Goal: Obtain resource: Download file/media

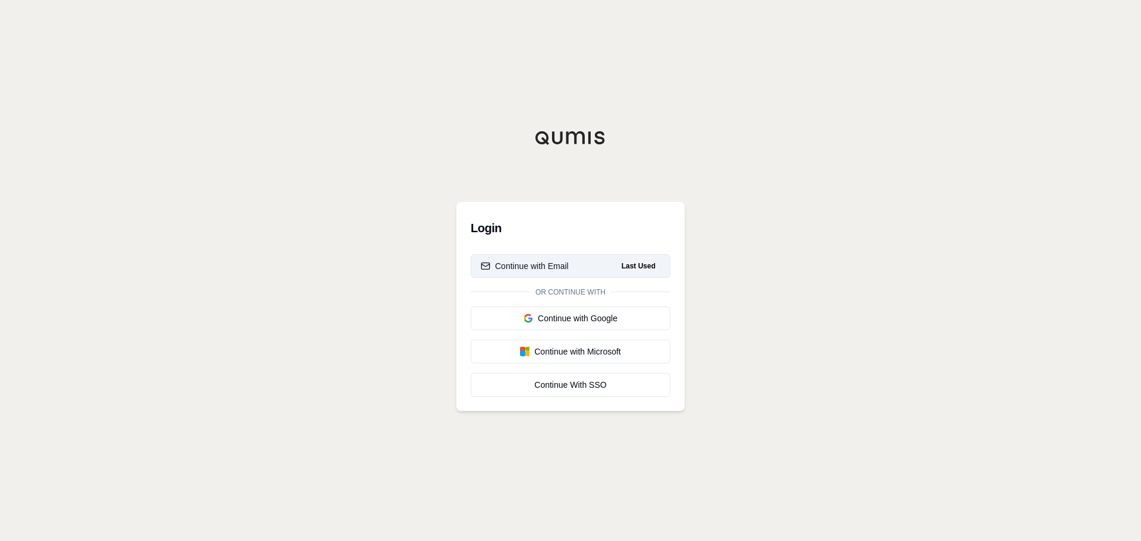
click at [599, 263] on button "Continue with Email Last Used" at bounding box center [571, 266] width 200 height 24
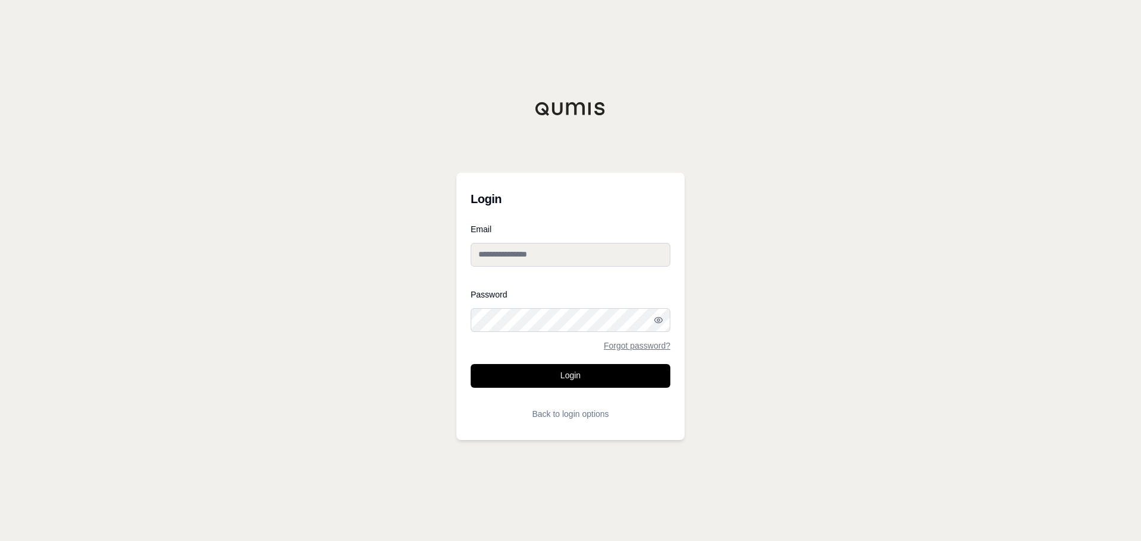
type input "**********"
click at [574, 389] on form "**********" at bounding box center [571, 325] width 200 height 201
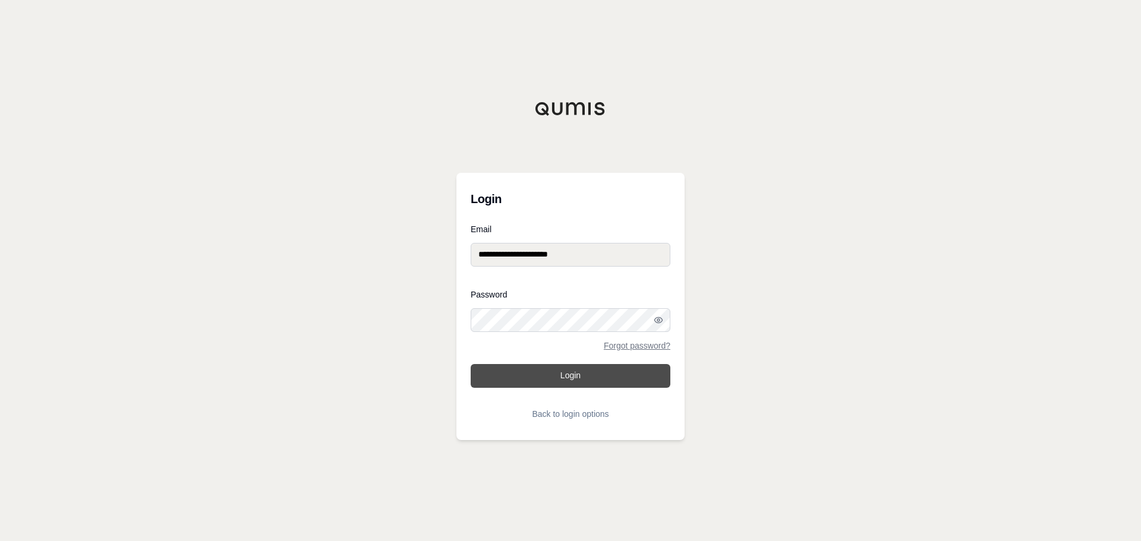
click at [563, 377] on button "Login" at bounding box center [571, 376] width 200 height 24
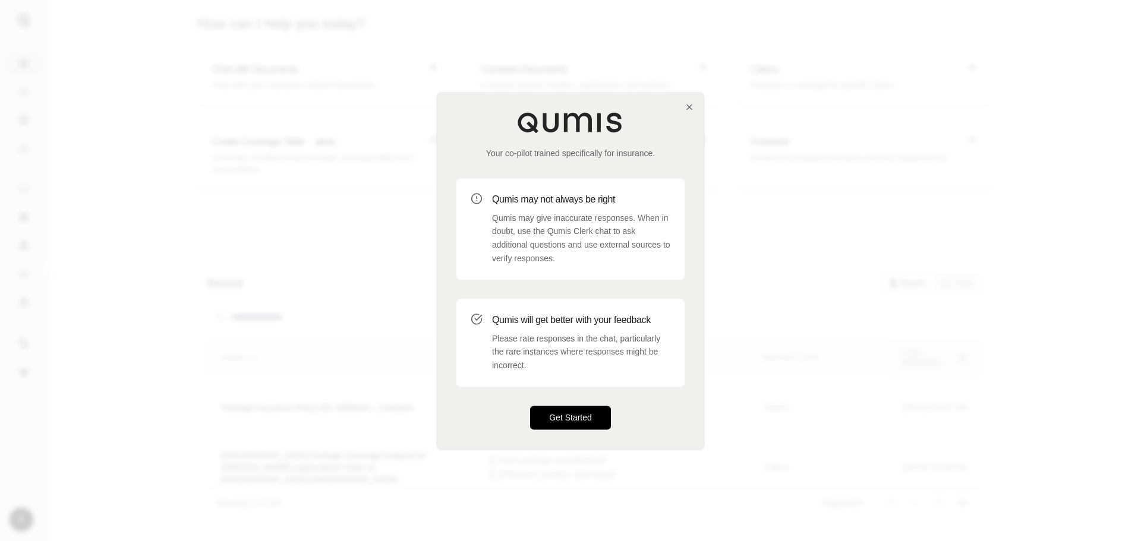
click at [574, 417] on button "Get Started" at bounding box center [570, 418] width 81 height 24
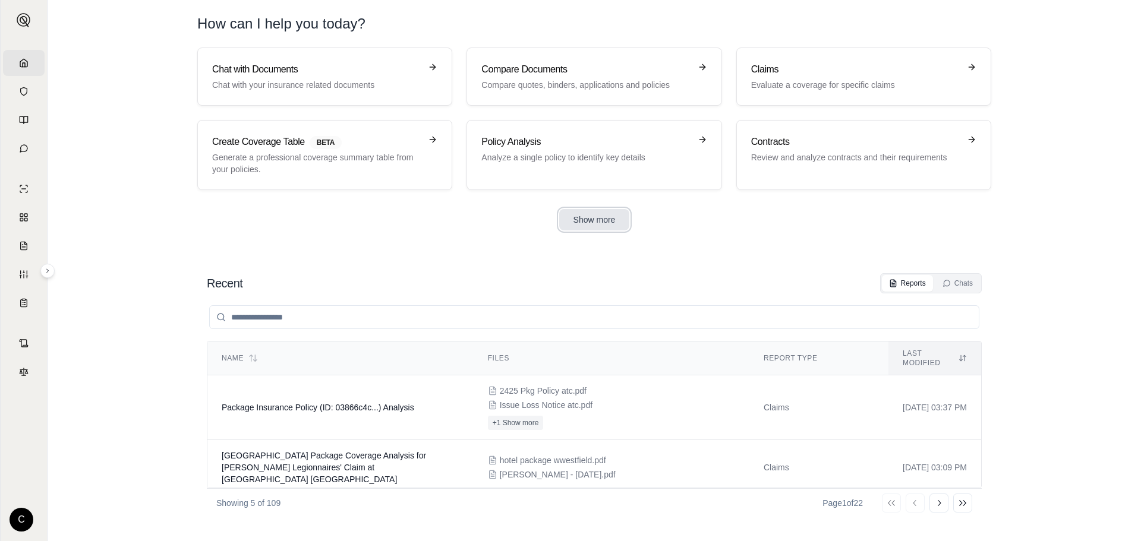
click at [615, 220] on button "Show more" at bounding box center [594, 219] width 71 height 21
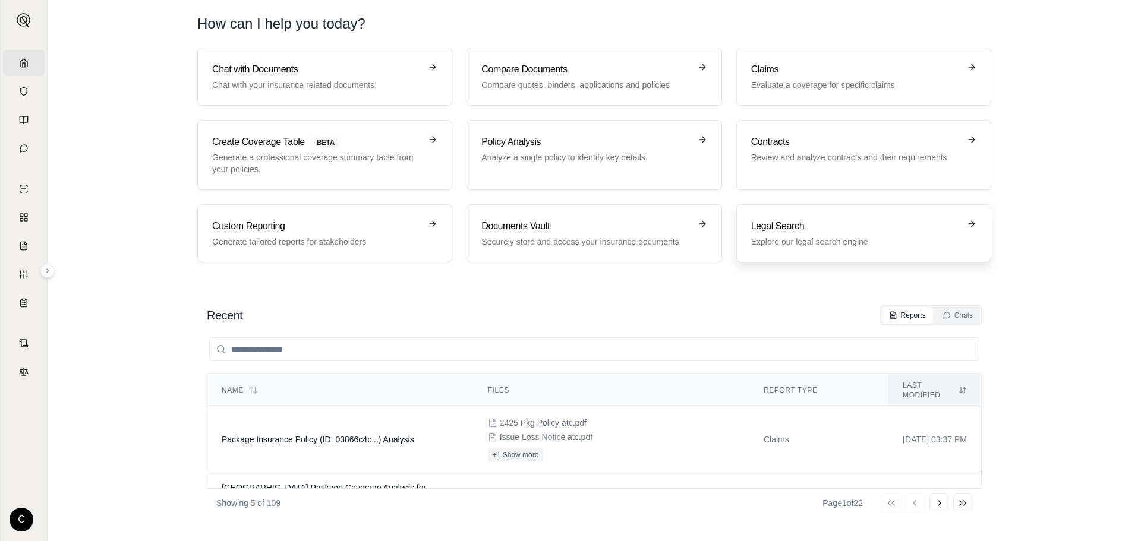
click at [804, 229] on h3 "Legal Search" at bounding box center [855, 226] width 209 height 14
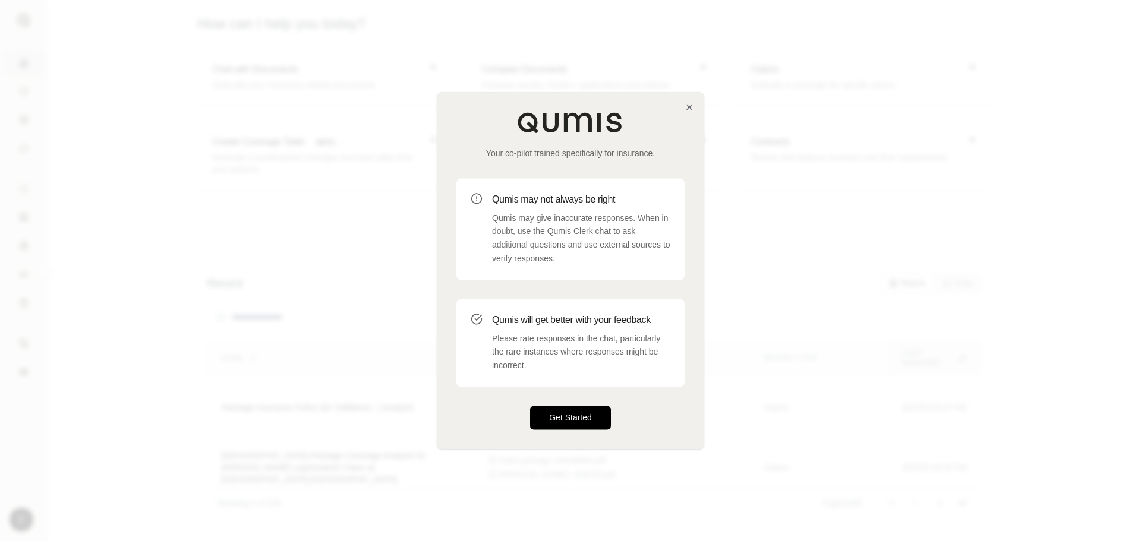
click at [575, 419] on button "Get Started" at bounding box center [570, 418] width 81 height 24
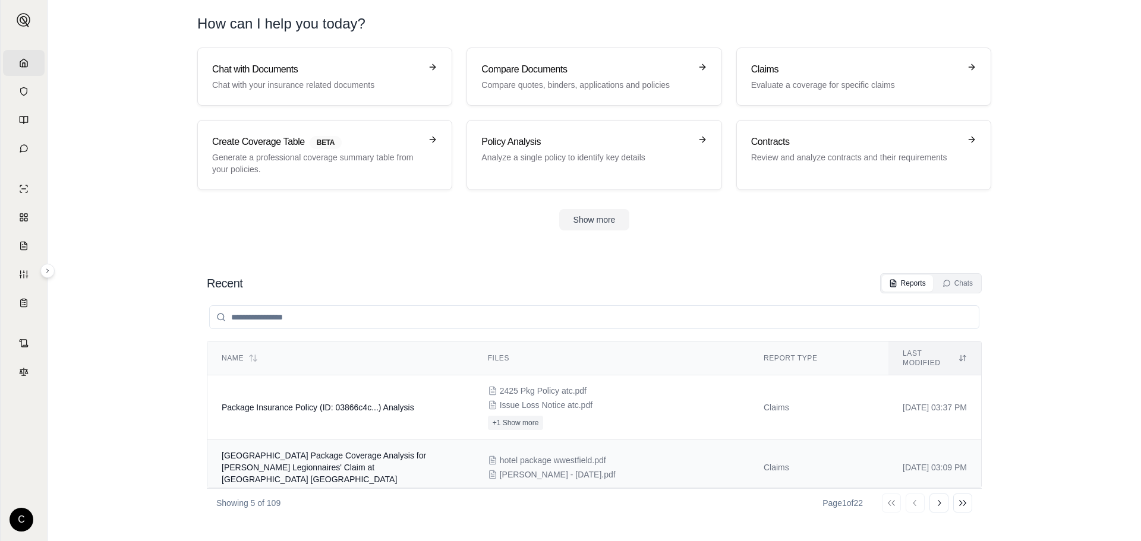
click at [341, 459] on span "[GEOGRAPHIC_DATA] Package Coverage Analysis for [PERSON_NAME] Legionnaires' Cla…" at bounding box center [324, 467] width 204 height 33
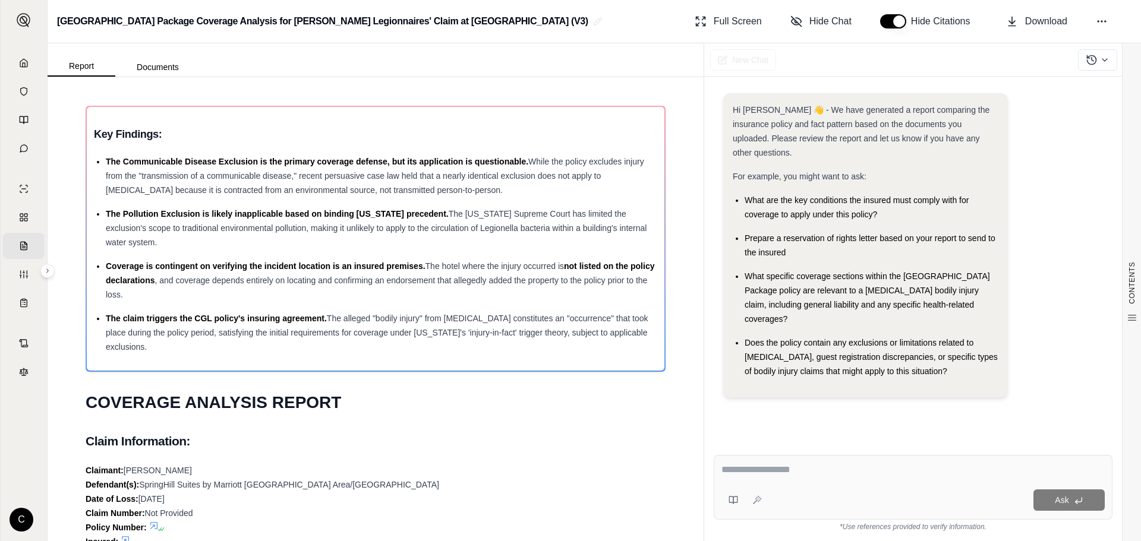
click at [990, 292] on span "What specific coverage sections within the [GEOGRAPHIC_DATA] Package policy are…" at bounding box center [867, 298] width 245 height 52
drag, startPoint x: 964, startPoint y: 343, endPoint x: 742, endPoint y: 260, distance: 237.3
click at [742, 260] on ul "What are the key conditions the insured must comply with for coverage to apply …" at bounding box center [866, 285] width 266 height 185
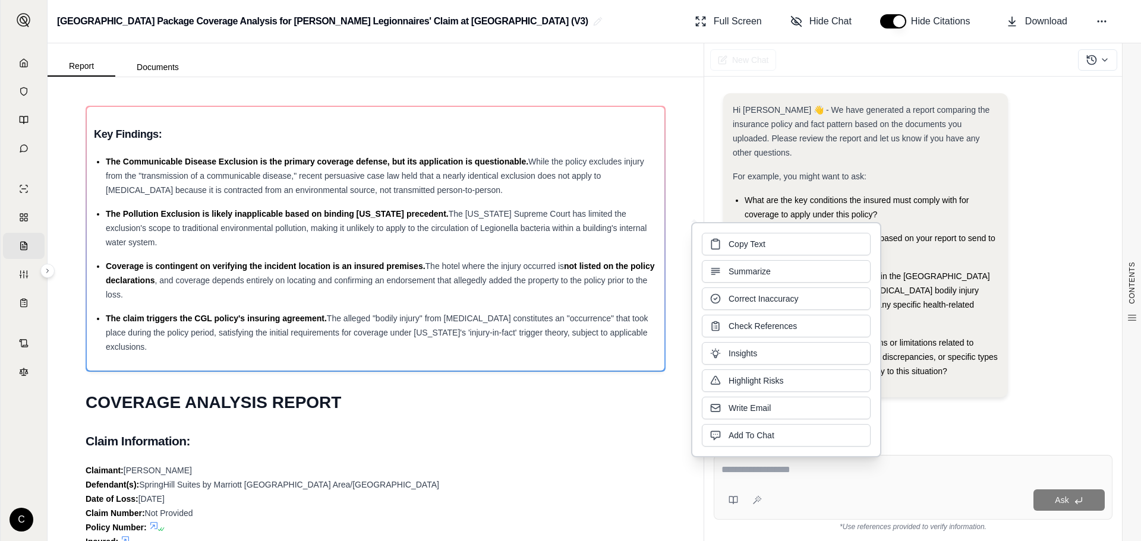
copy ul "What specific coverage sections within the Westfield Hotel Package policy are r…"
click at [971, 473] on textarea at bounding box center [913, 470] width 383 height 14
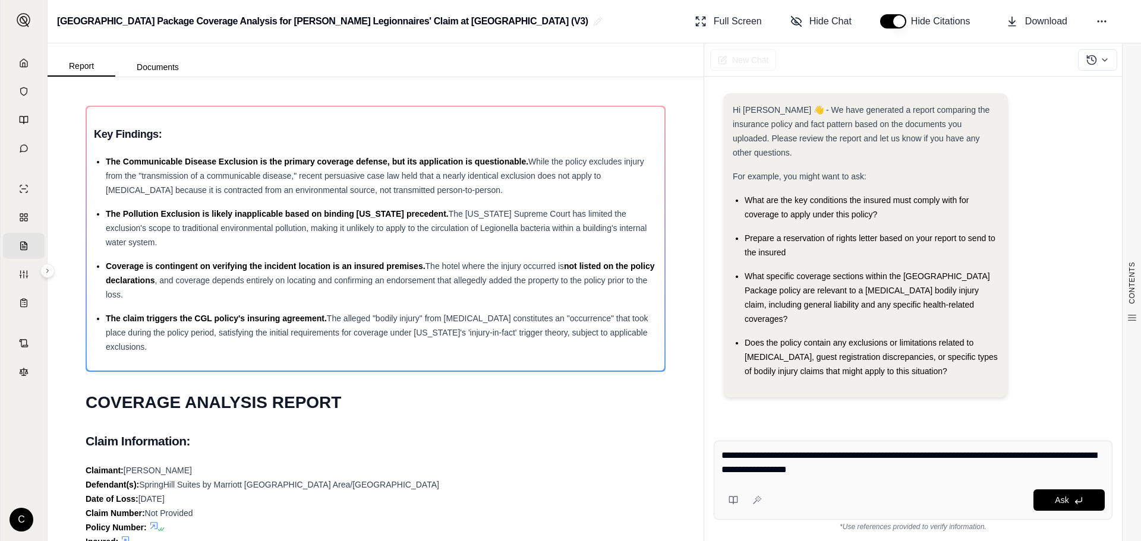
paste textarea "**********"
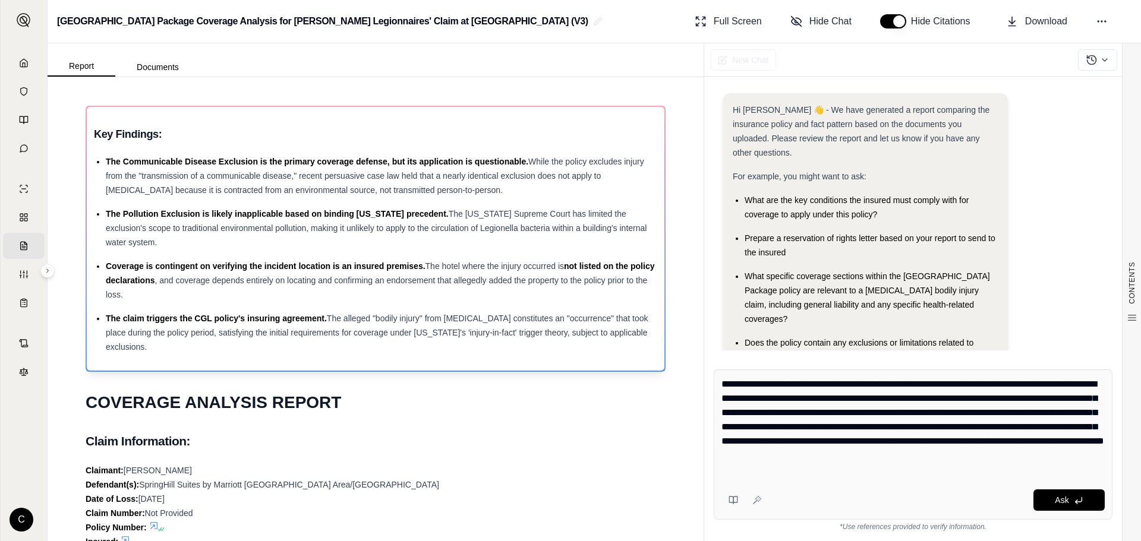
drag, startPoint x: 1089, startPoint y: 462, endPoint x: 574, endPoint y: 344, distance: 528.2
type textarea "**********"
click at [574, 344] on div "Report Documents CONTENTS Table of Contents Key Findings: COVERAGE ANALYSIS REP…" at bounding box center [595, 292] width 1094 height 498
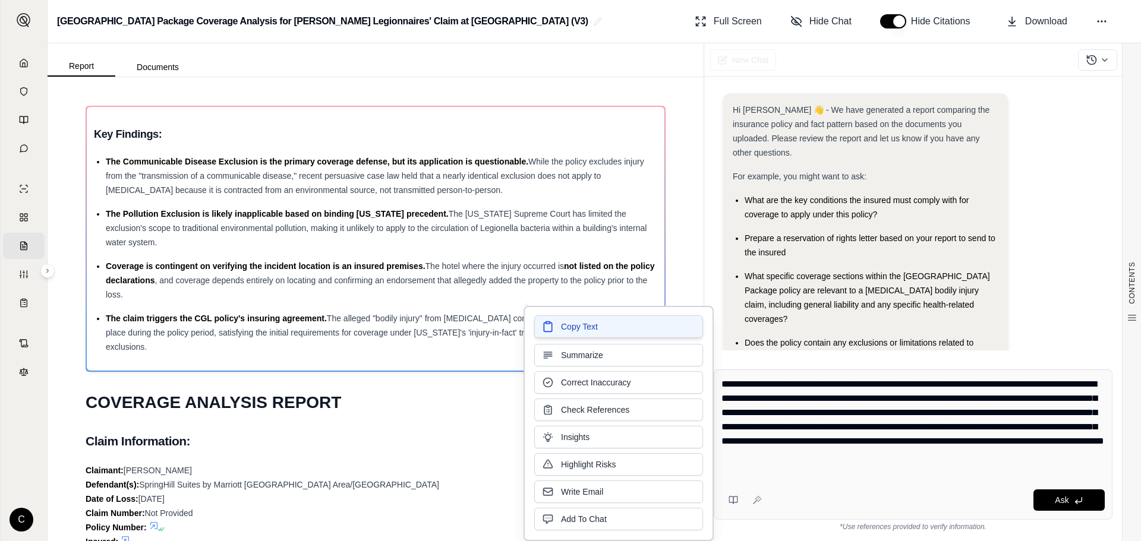
click at [562, 328] on span "Copy Text" at bounding box center [579, 327] width 37 height 12
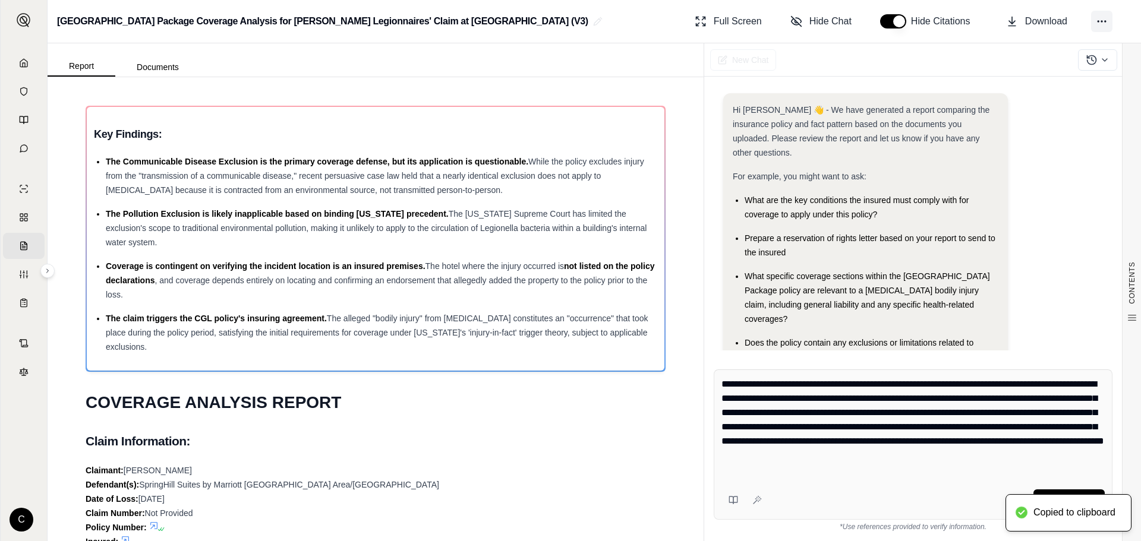
click at [1105, 18] on icon at bounding box center [1102, 21] width 12 height 12
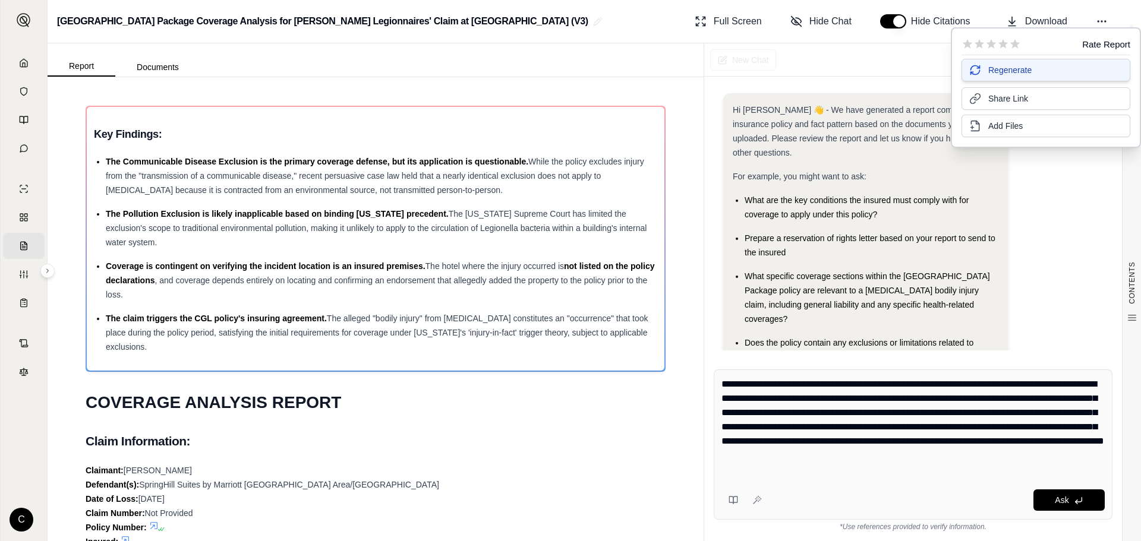
click at [1001, 74] on span "Regenerate" at bounding box center [1009, 70] width 43 height 12
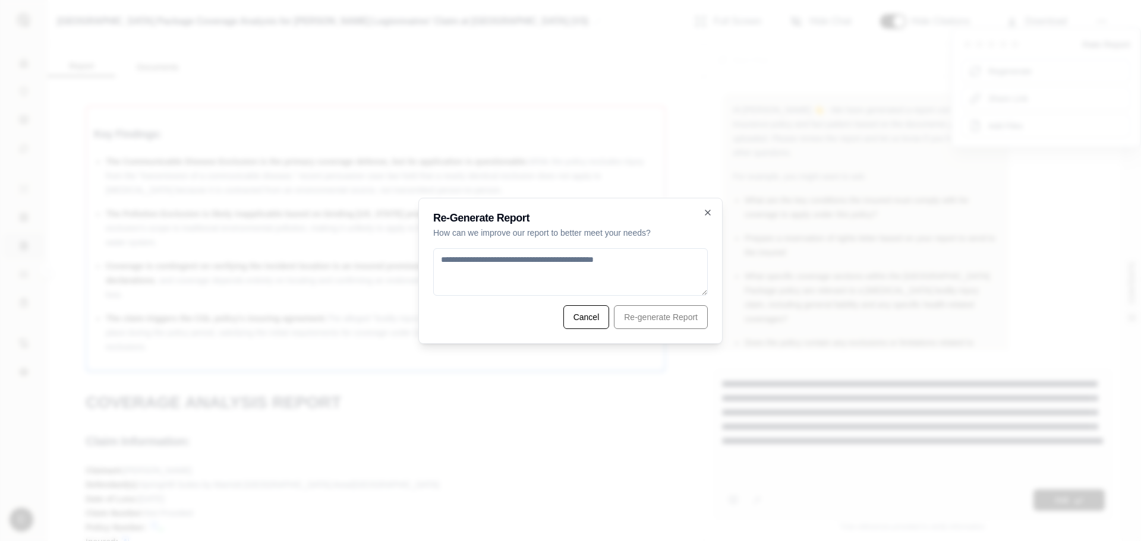
click at [494, 269] on textarea at bounding box center [570, 272] width 275 height 48
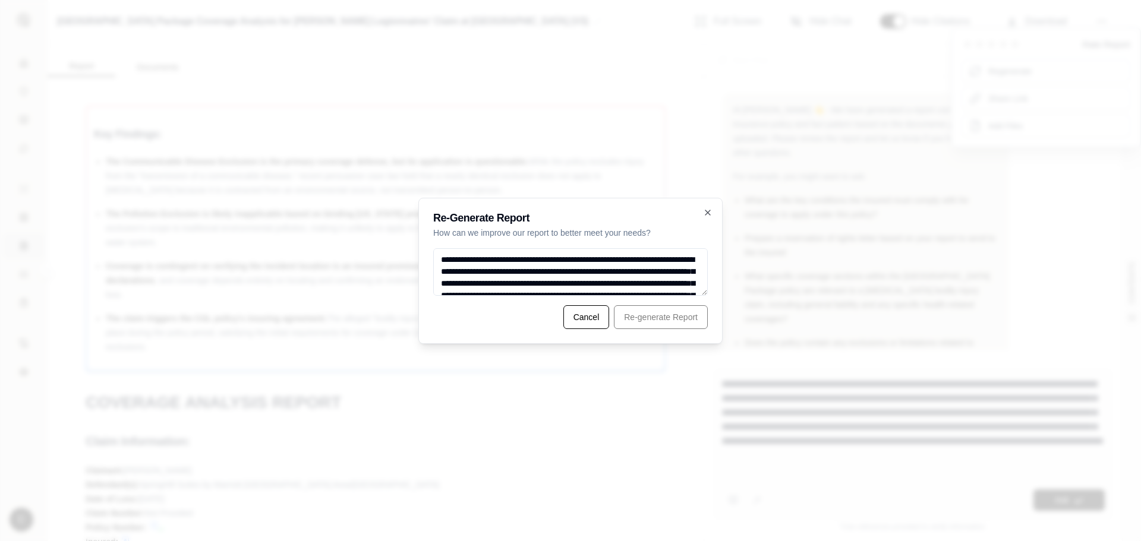
scroll to position [53, 0]
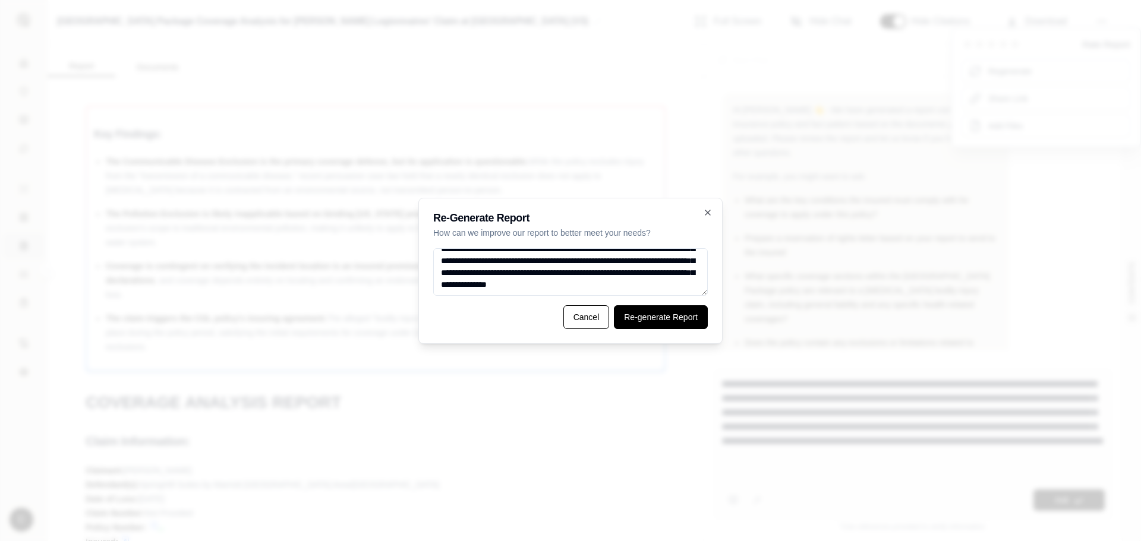
type textarea "**********"
click at [643, 313] on button "Re-generate Report" at bounding box center [661, 317] width 94 height 24
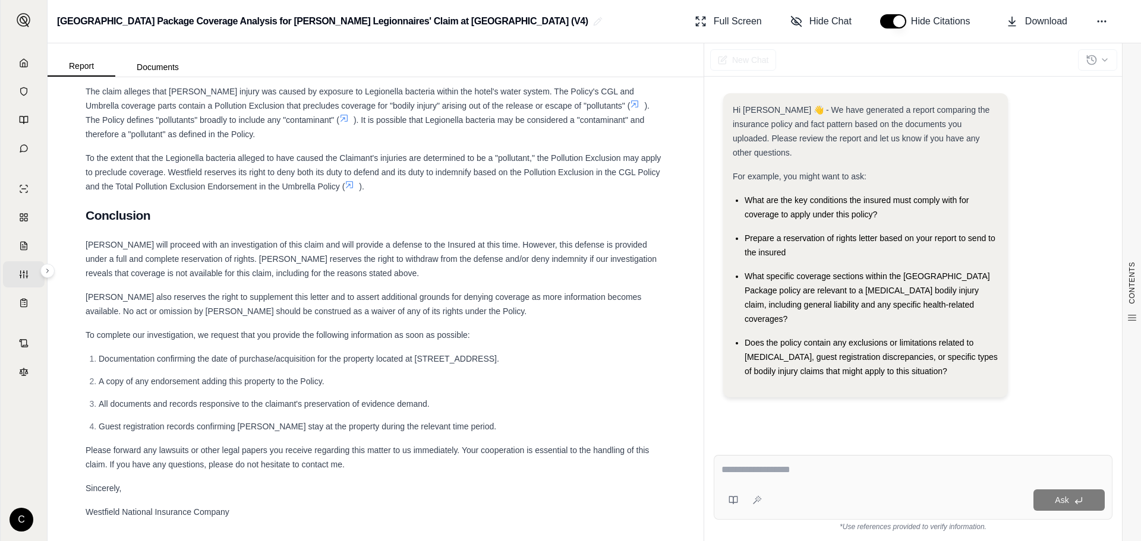
scroll to position [3721, 0]
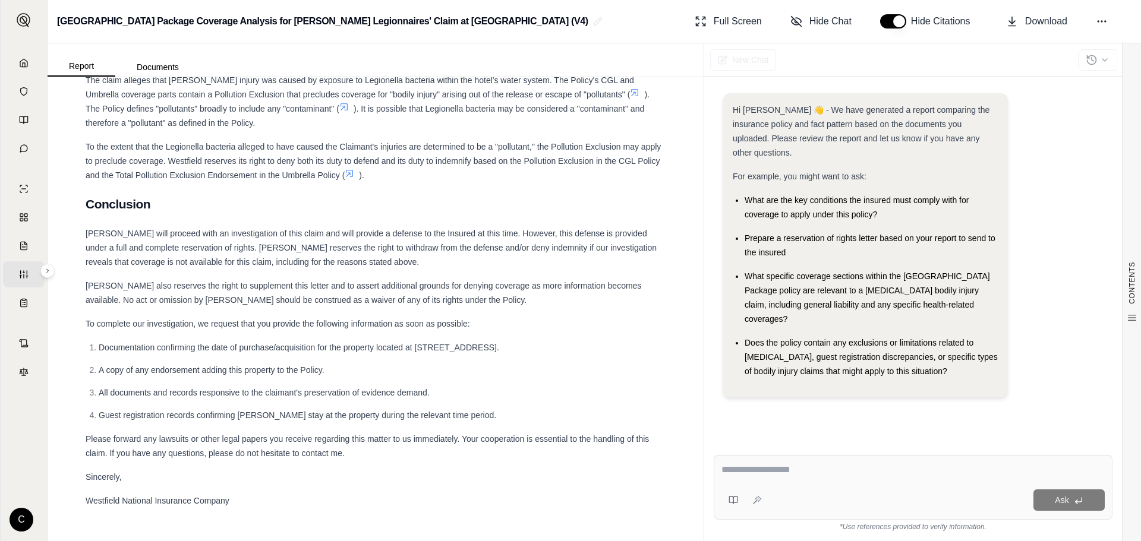
click at [833, 477] on div at bounding box center [913, 472] width 383 height 18
click at [755, 455] on div "Ask *Use references provided to verify information." at bounding box center [913, 494] width 418 height 96
drag, startPoint x: 762, startPoint y: 477, endPoint x: 774, endPoint y: 479, distance: 12.6
click at [774, 479] on div at bounding box center [913, 472] width 383 height 18
click at [760, 476] on textarea at bounding box center [913, 470] width 383 height 14
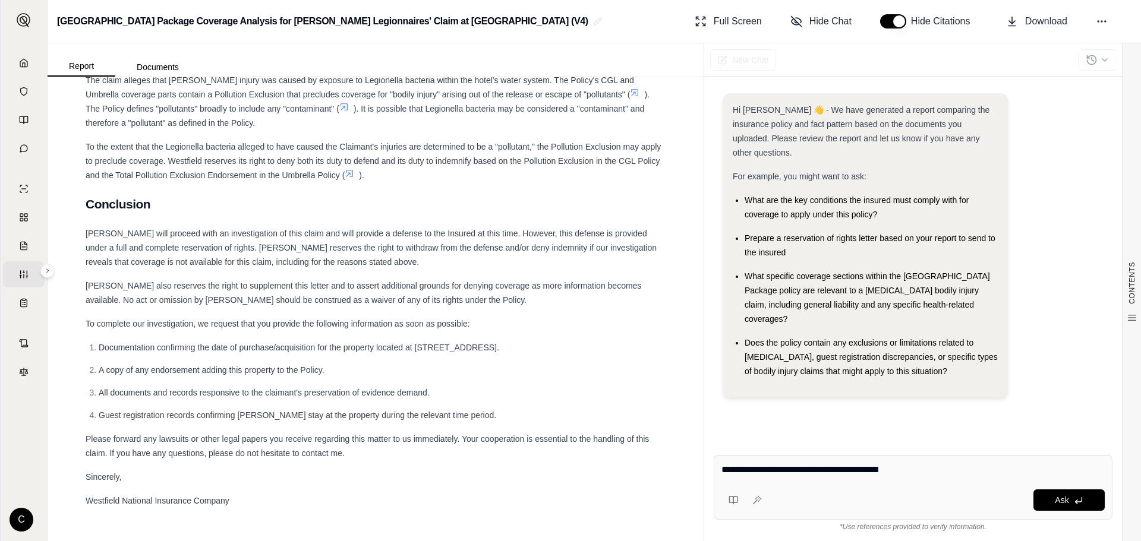
paste textarea "**********"
type textarea "**********"
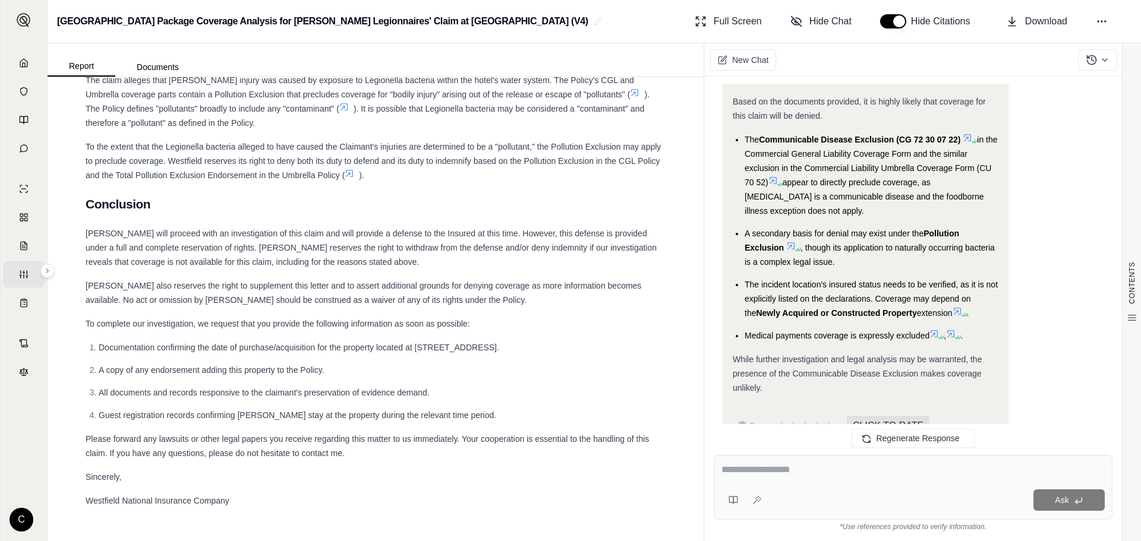
scroll to position [3442, 0]
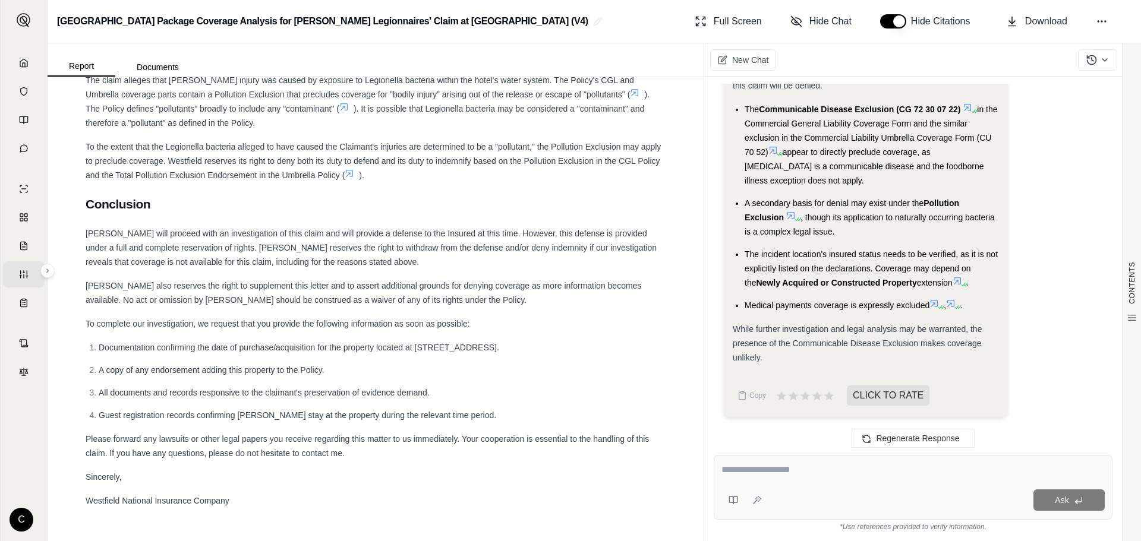
click at [996, 471] on textarea at bounding box center [913, 470] width 383 height 14
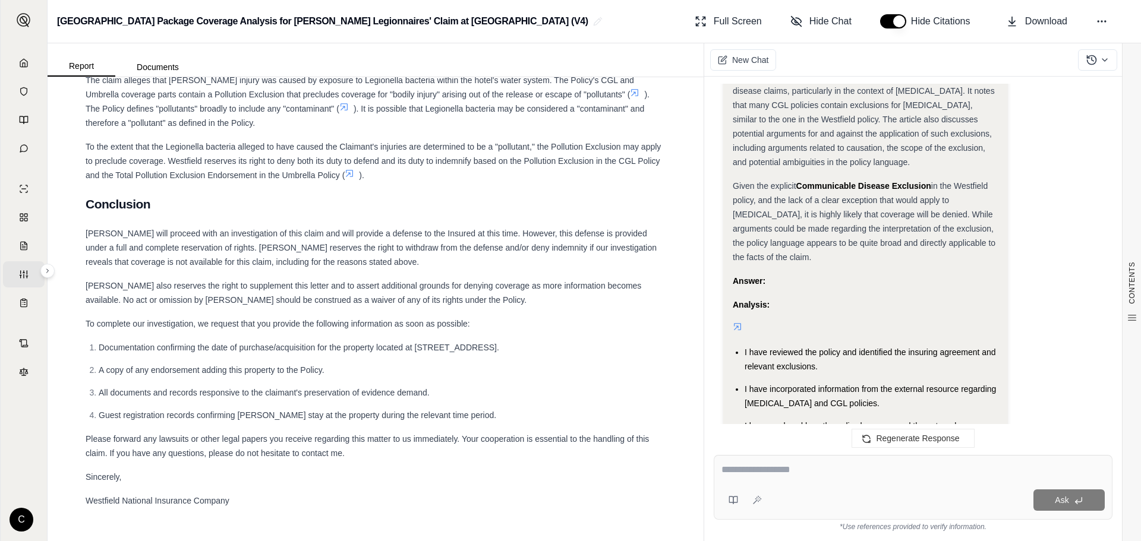
scroll to position [2847, 0]
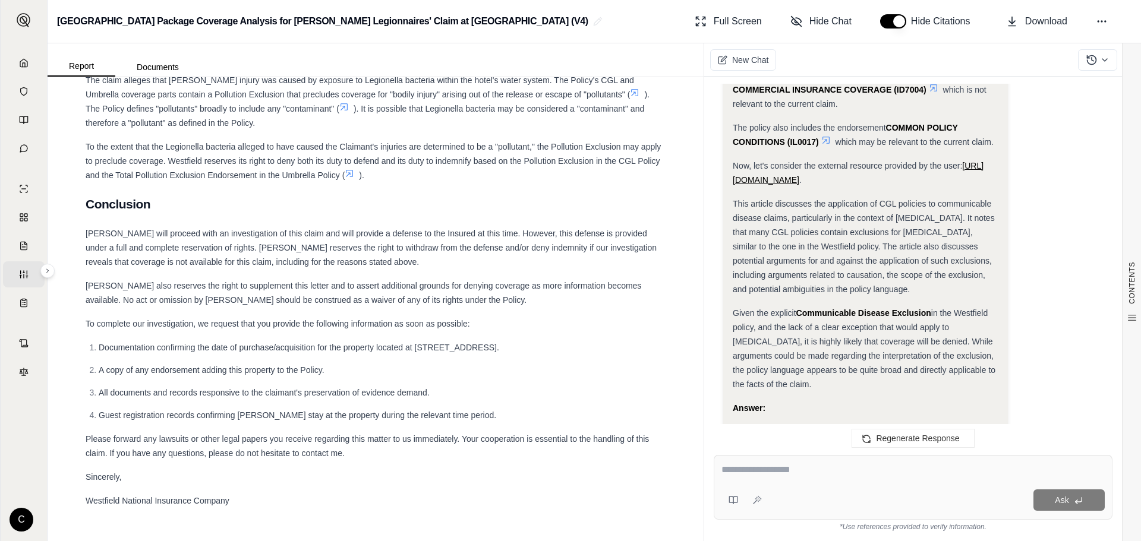
click at [855, 474] on textarea at bounding box center [913, 470] width 383 height 14
drag, startPoint x: 793, startPoint y: 471, endPoint x: 830, endPoint y: 486, distance: 39.5
click at [843, 489] on div "Ask" at bounding box center [913, 501] width 383 height 24
click at [801, 467] on textarea "**********" at bounding box center [913, 470] width 383 height 14
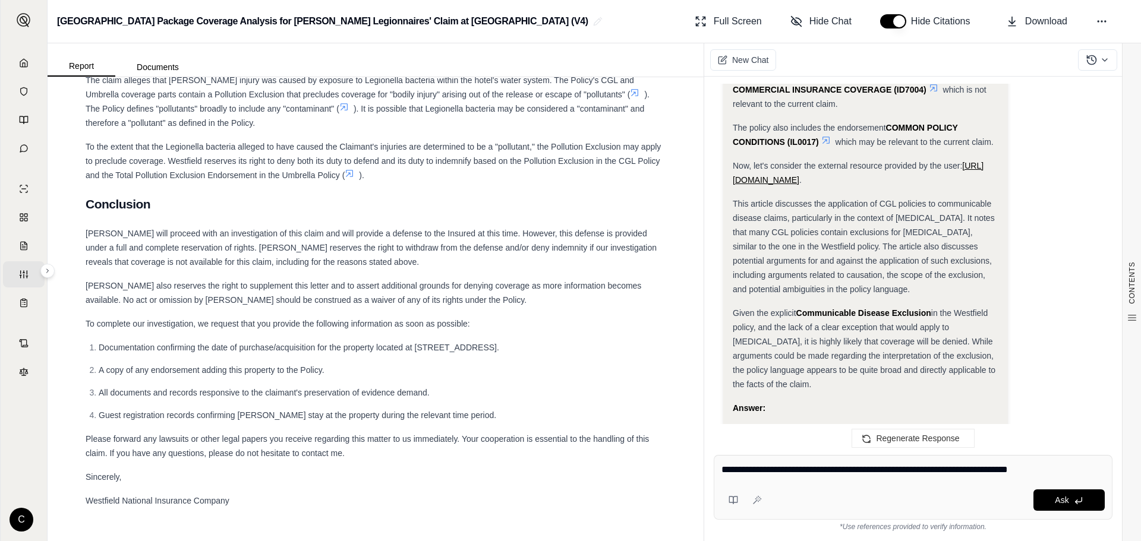
paste textarea "**********"
type textarea "**********"
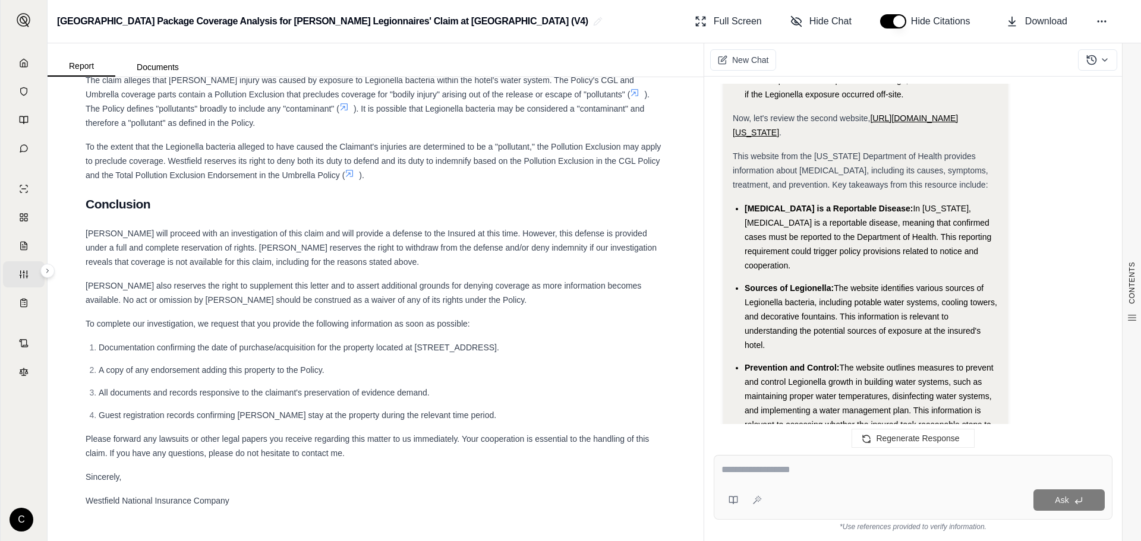
scroll to position [4407, 0]
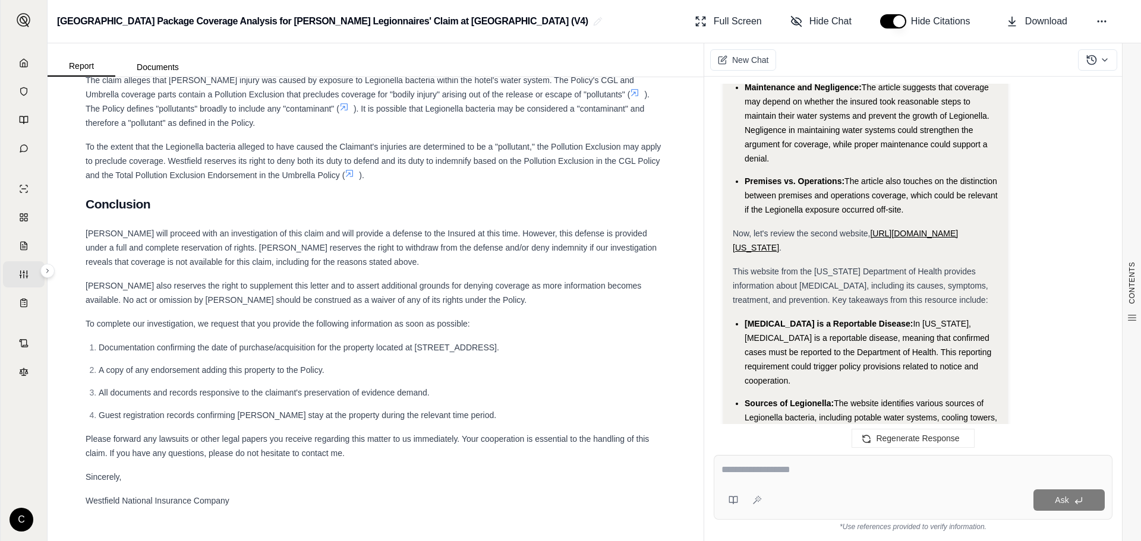
click at [801, 464] on textarea at bounding box center [913, 470] width 383 height 14
type textarea "**********"
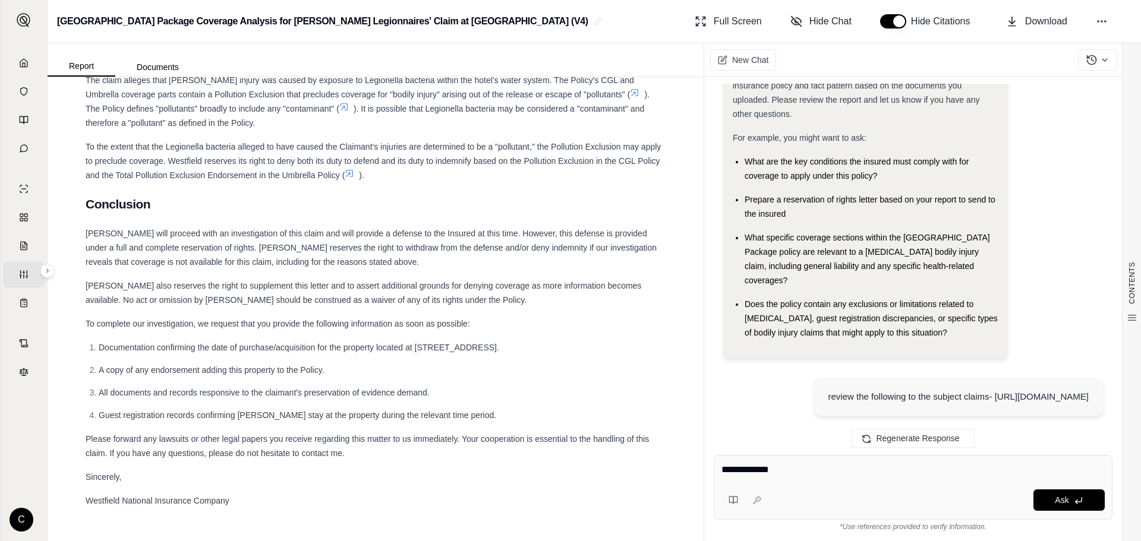
scroll to position [119, 0]
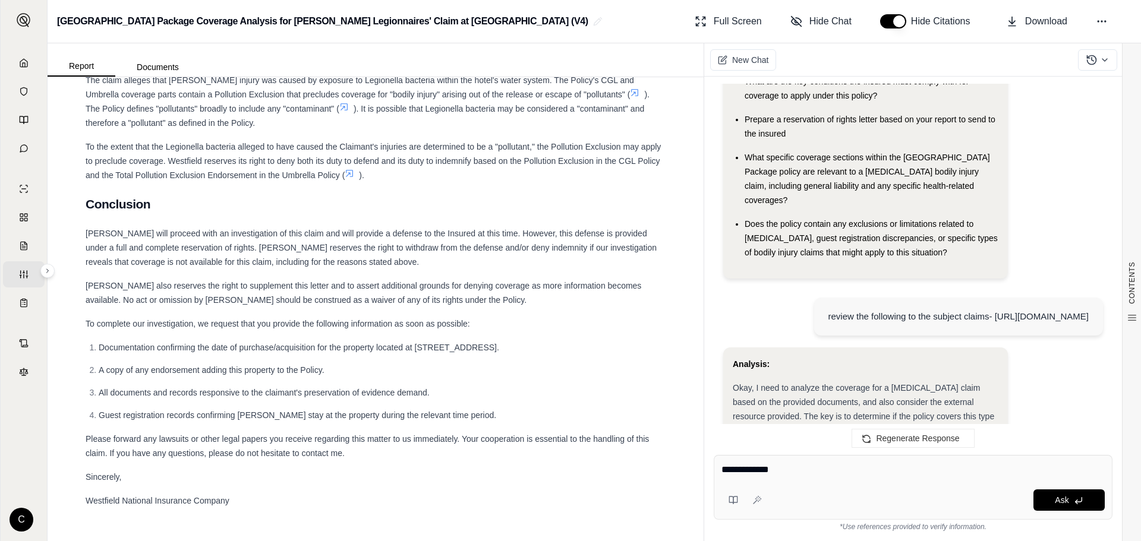
drag, startPoint x: 878, startPoint y: 316, endPoint x: 785, endPoint y: 273, distance: 103.2
click at [785, 288] on div "review the following to the subject claims- https://www.segalmccambridge.com/bl…" at bounding box center [913, 317] width 380 height 59
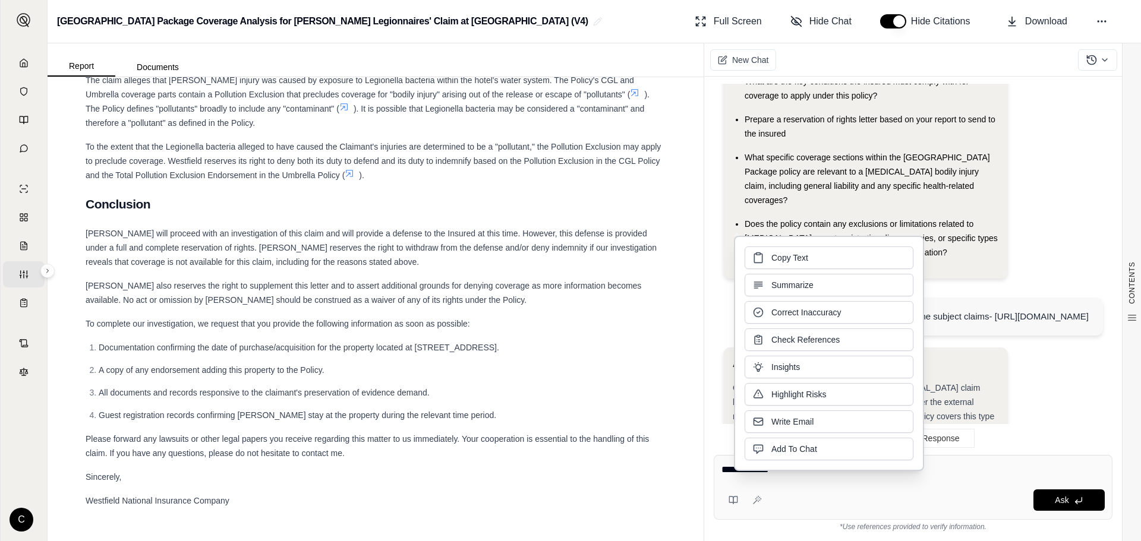
copy div "review the following to the subject claims- https://www.segalmccambridge.com/bl…"
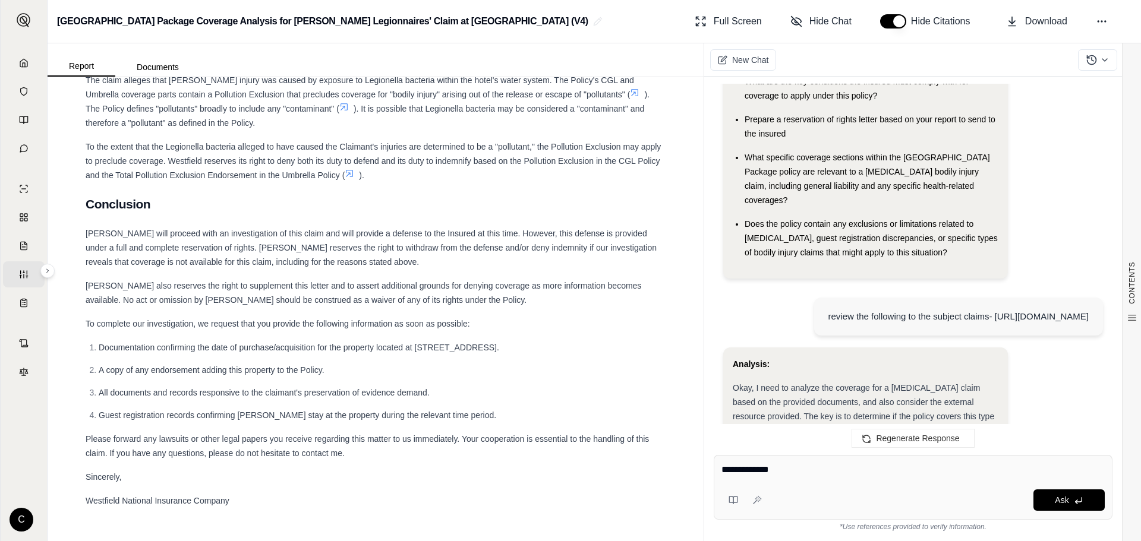
click at [625, 230] on span "Westfield will proceed with an investigation of this claim and will provide a d…" at bounding box center [371, 248] width 571 height 38
click at [1098, 19] on icon at bounding box center [1102, 21] width 12 height 12
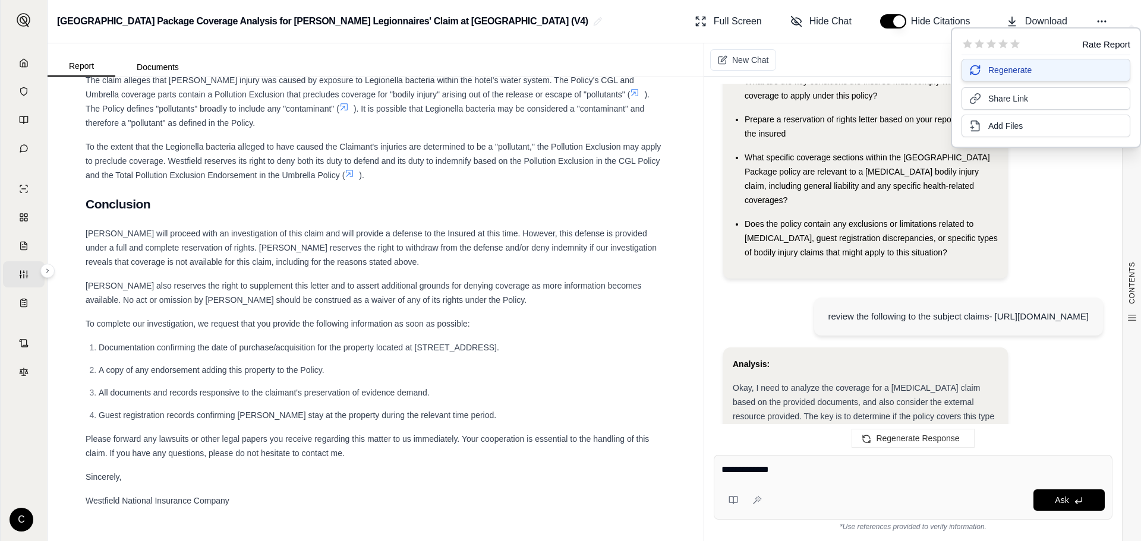
click at [1025, 74] on span "Regenerate" at bounding box center [1009, 70] width 43 height 12
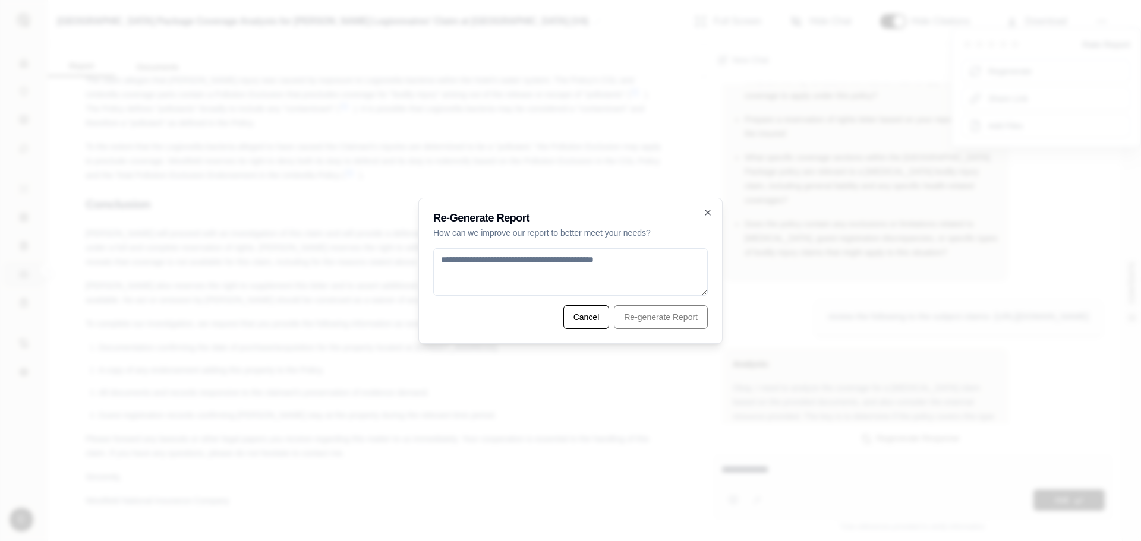
click at [617, 264] on textarea at bounding box center [570, 272] width 275 height 48
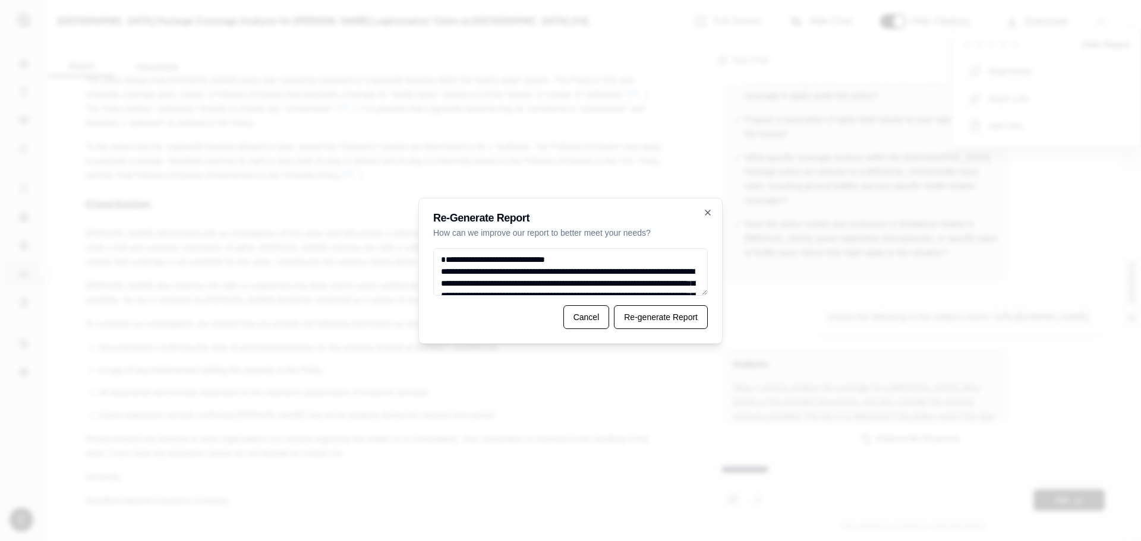
scroll to position [255, 0]
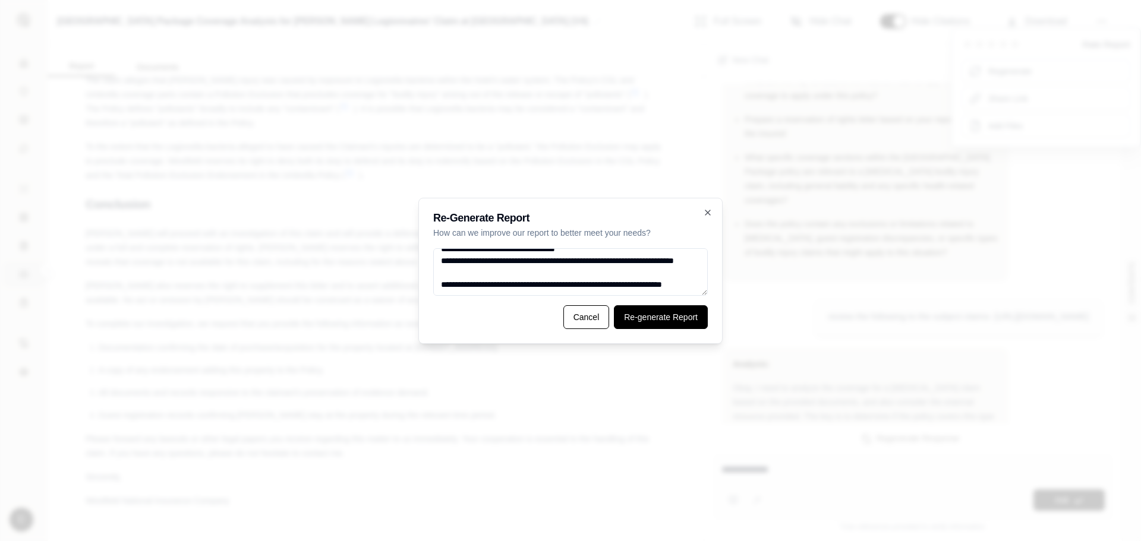
type textarea "**********"
click at [637, 310] on button "Re-generate Report" at bounding box center [661, 317] width 94 height 24
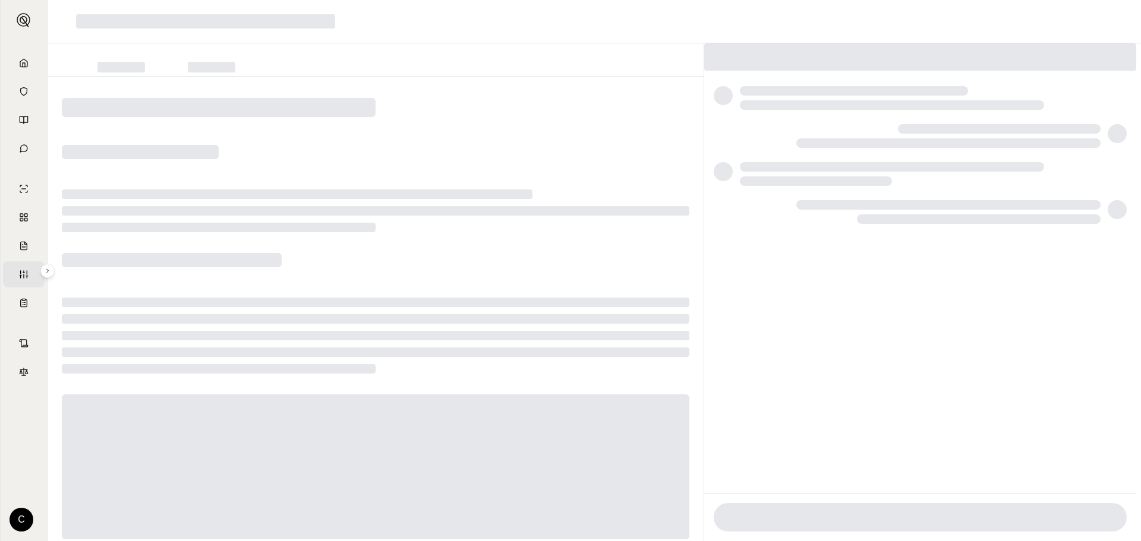
click at [357, 152] on div at bounding box center [376, 326] width 656 height 498
click at [568, 169] on div at bounding box center [376, 326] width 656 height 498
click at [45, 274] on icon at bounding box center [47, 270] width 7 height 7
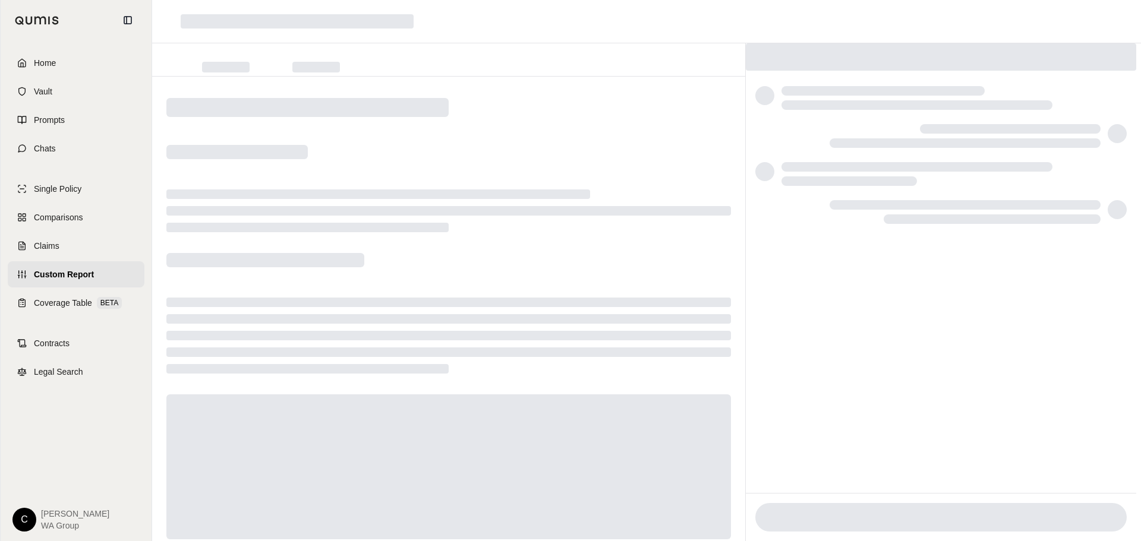
click at [677, 42] on div at bounding box center [646, 21] width 989 height 43
click at [56, 274] on span "Custom Report" at bounding box center [64, 275] width 60 height 12
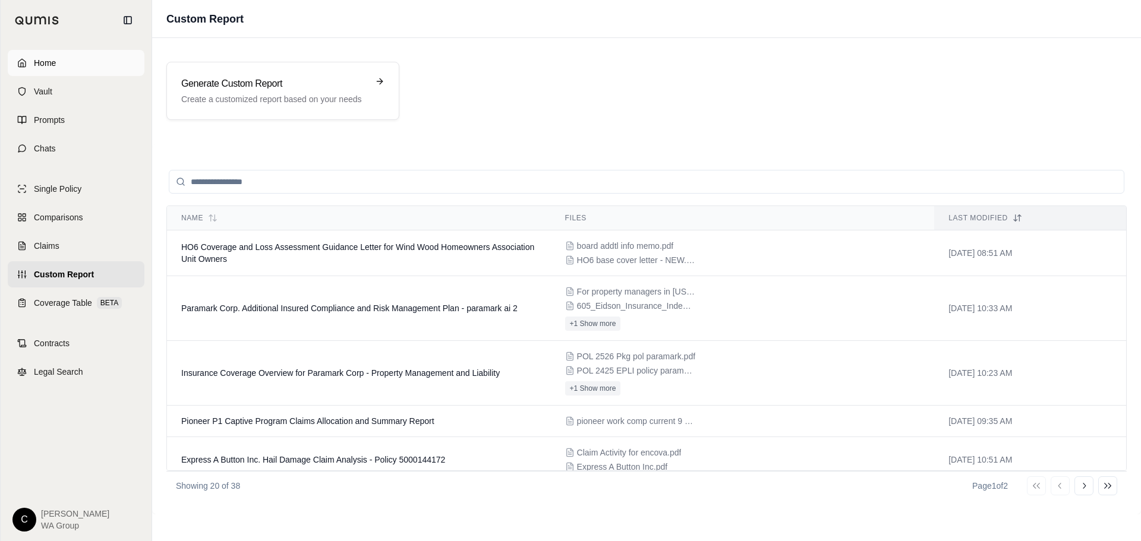
click at [32, 69] on link "Home" at bounding box center [76, 63] width 137 height 26
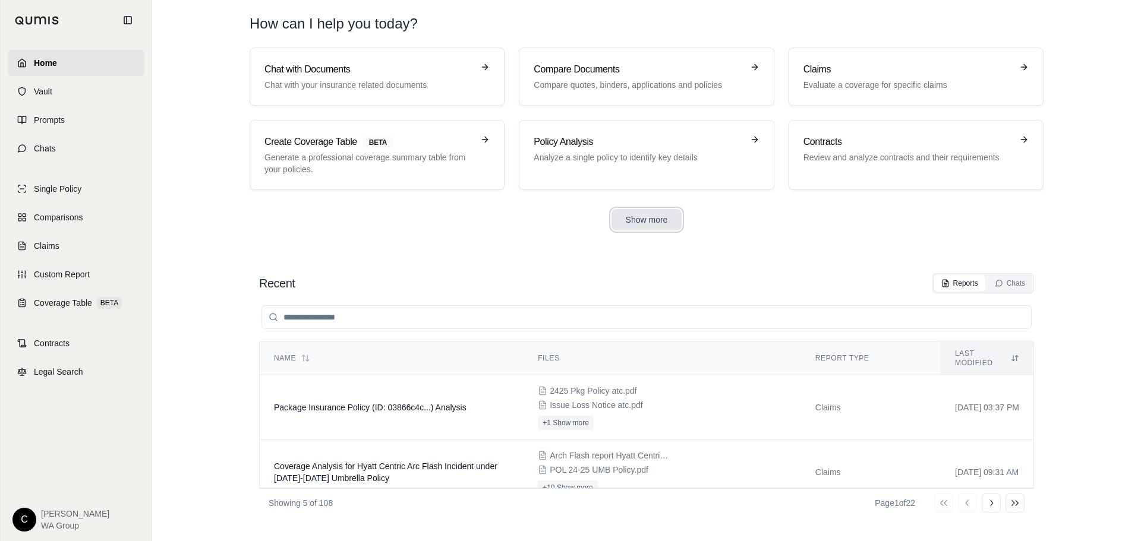
click at [650, 215] on button "Show more" at bounding box center [647, 219] width 71 height 21
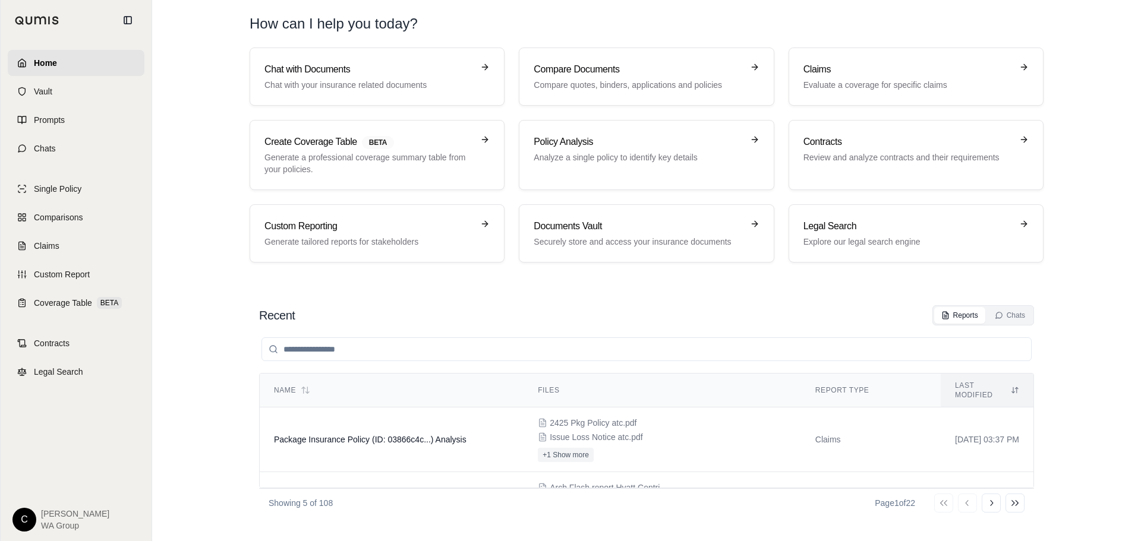
click at [37, 63] on span "Home" at bounding box center [45, 63] width 23 height 12
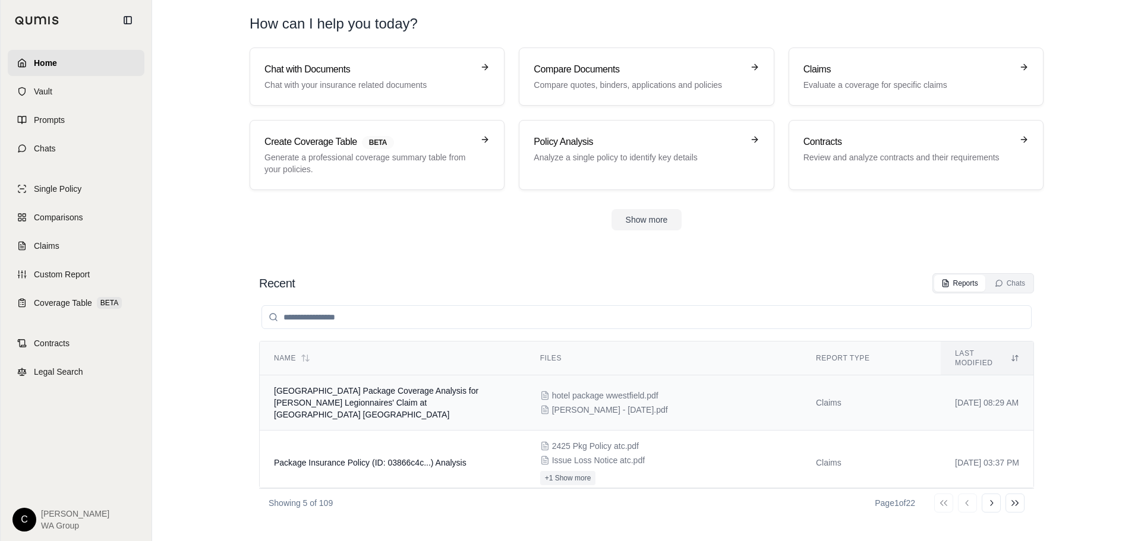
click at [446, 386] on span "Westfield Hotel Package Coverage Analysis for Rebecca Lemay Legionnaires' Claim…" at bounding box center [376, 402] width 204 height 33
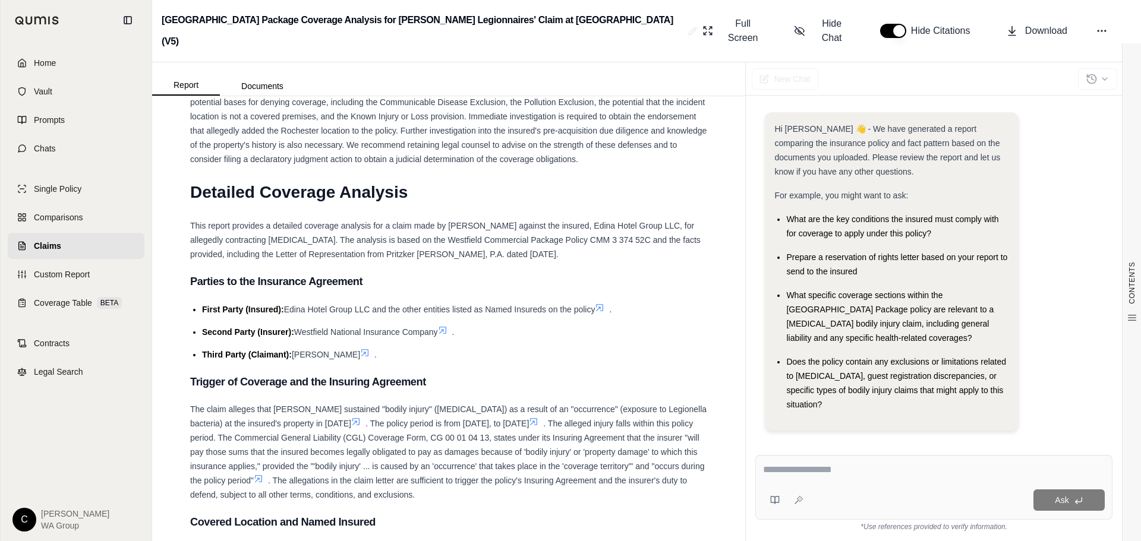
scroll to position [1961, 0]
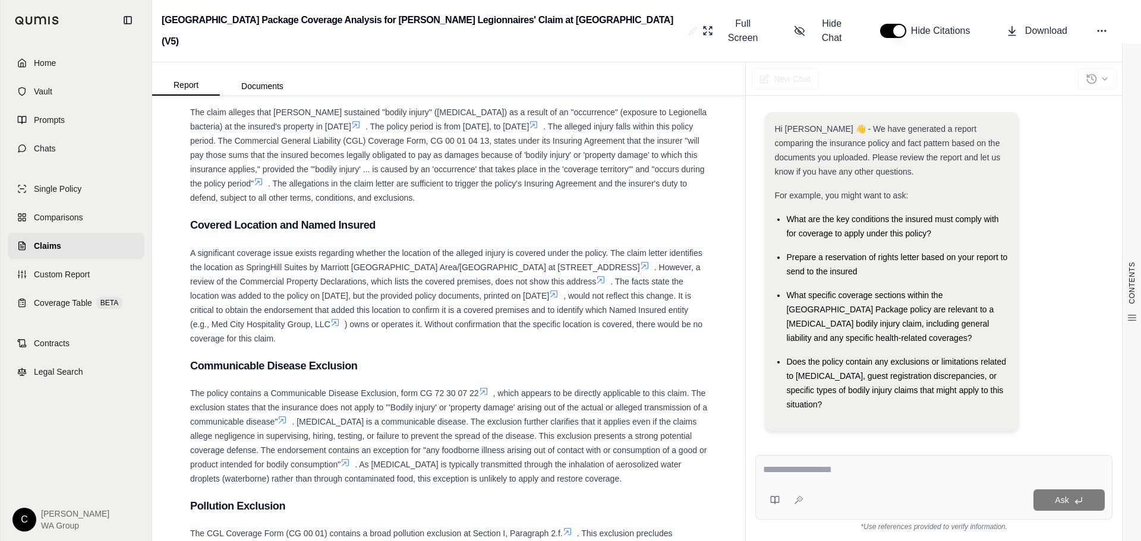
click at [340, 318] on icon at bounding box center [335, 323] width 10 height 10
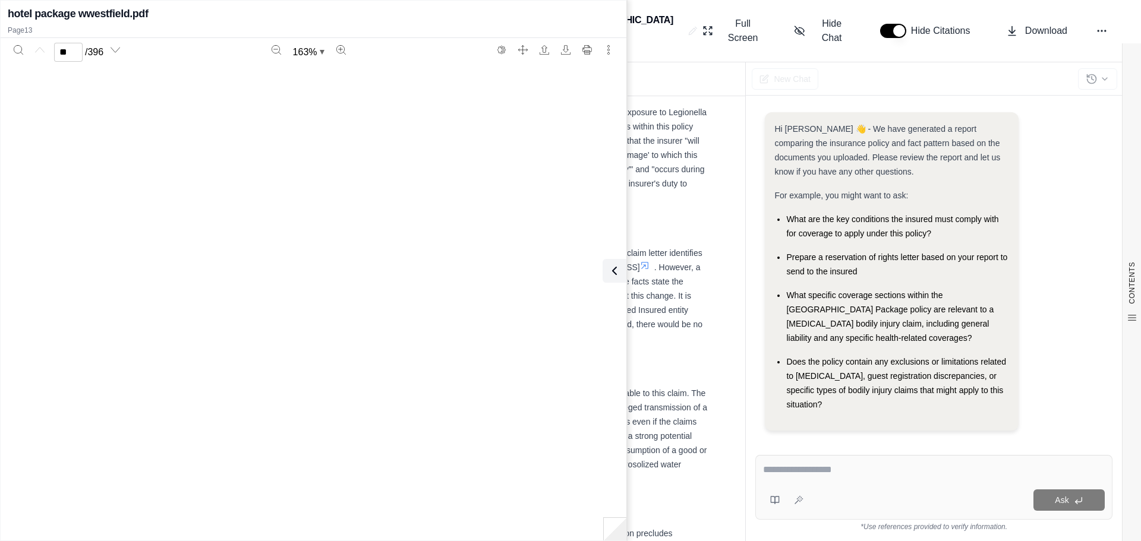
type input "**"
click at [615, 269] on icon at bounding box center [612, 271] width 14 height 14
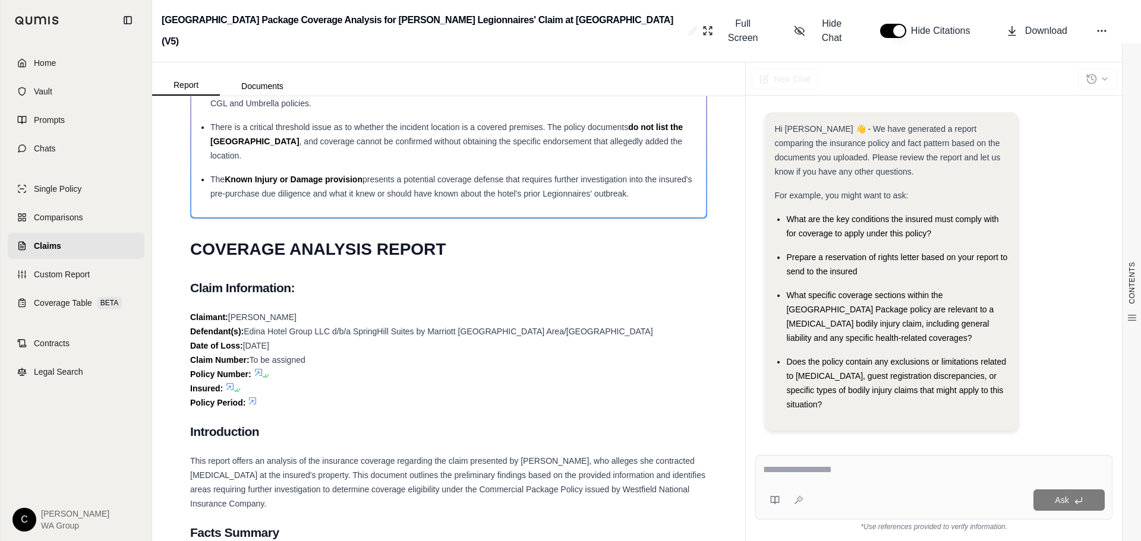
scroll to position [0, 0]
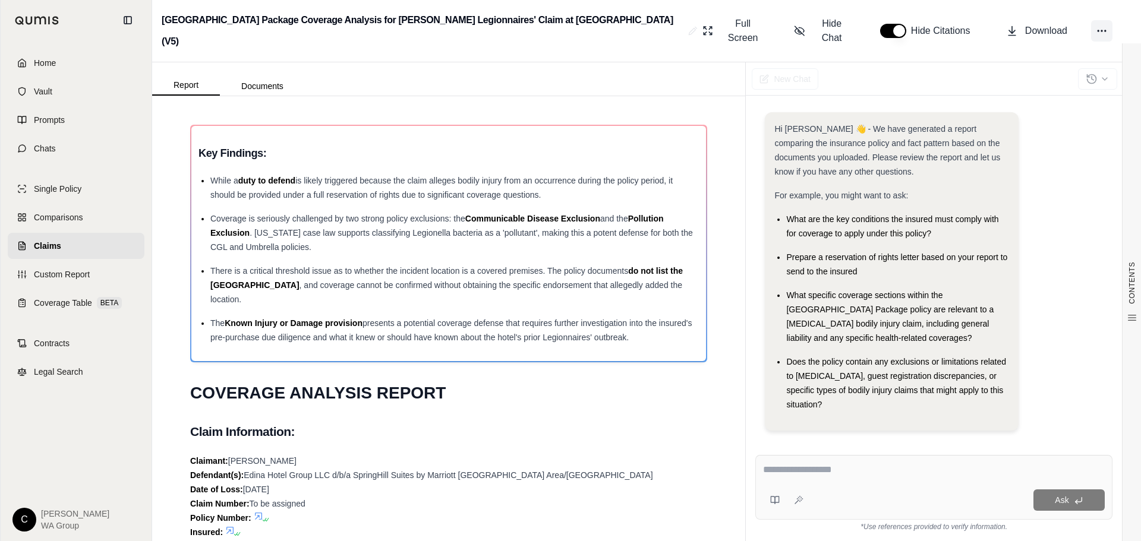
click at [1104, 25] on icon at bounding box center [1102, 31] width 12 height 12
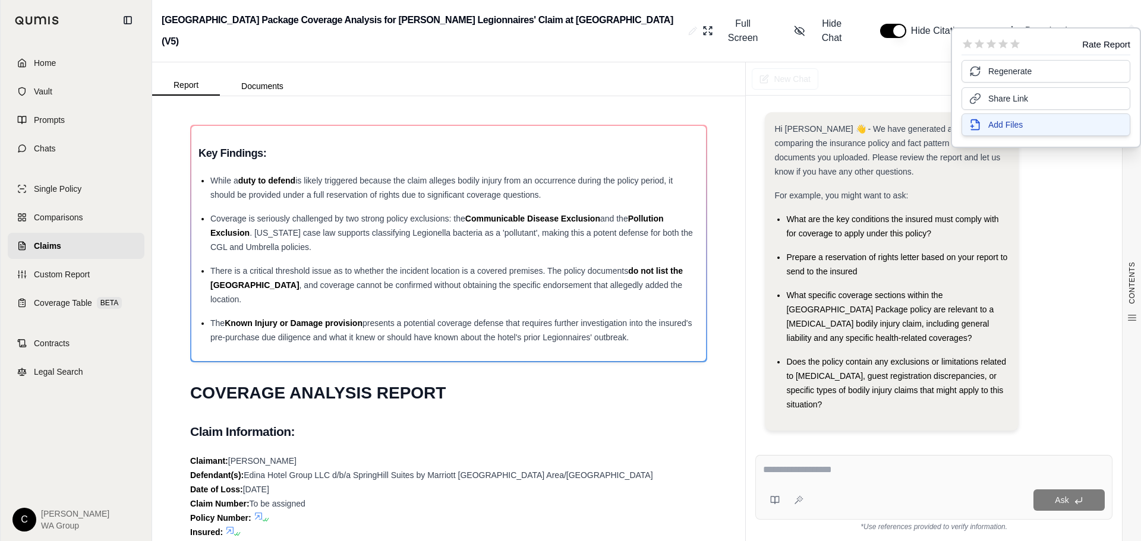
click at [1026, 124] on button "Add Files" at bounding box center [1046, 125] width 169 height 23
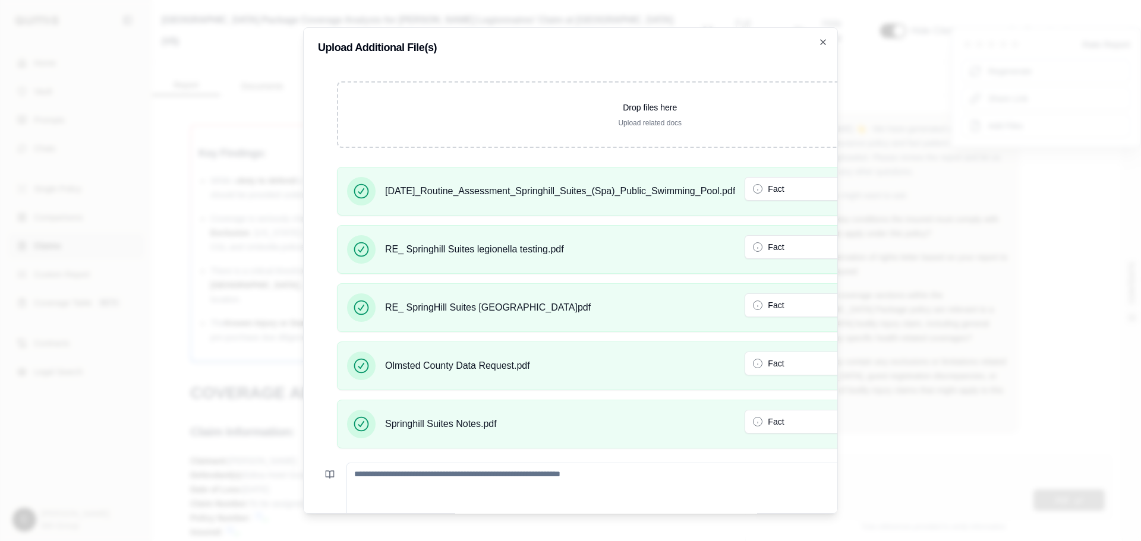
scroll to position [109, 0]
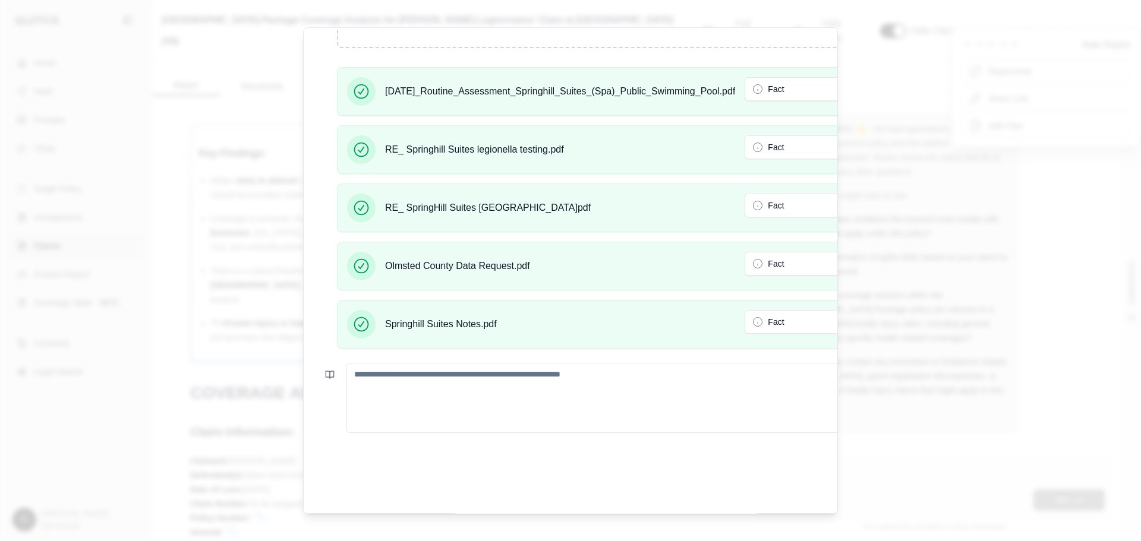
click at [622, 386] on textarea at bounding box center [663, 398] width 635 height 70
paste textarea "**********"
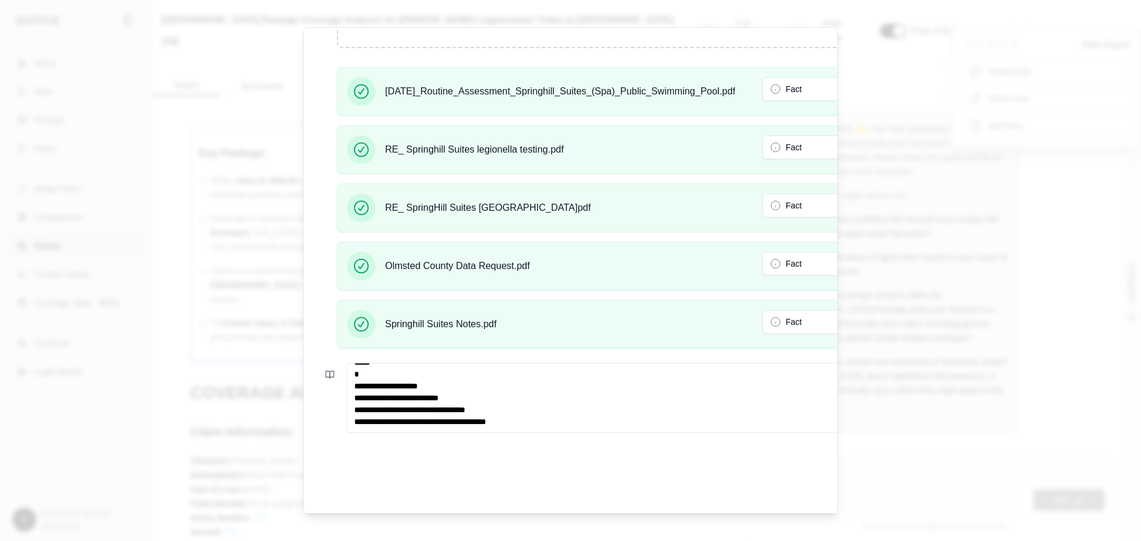
scroll to position [83, 0]
type textarea "**********"
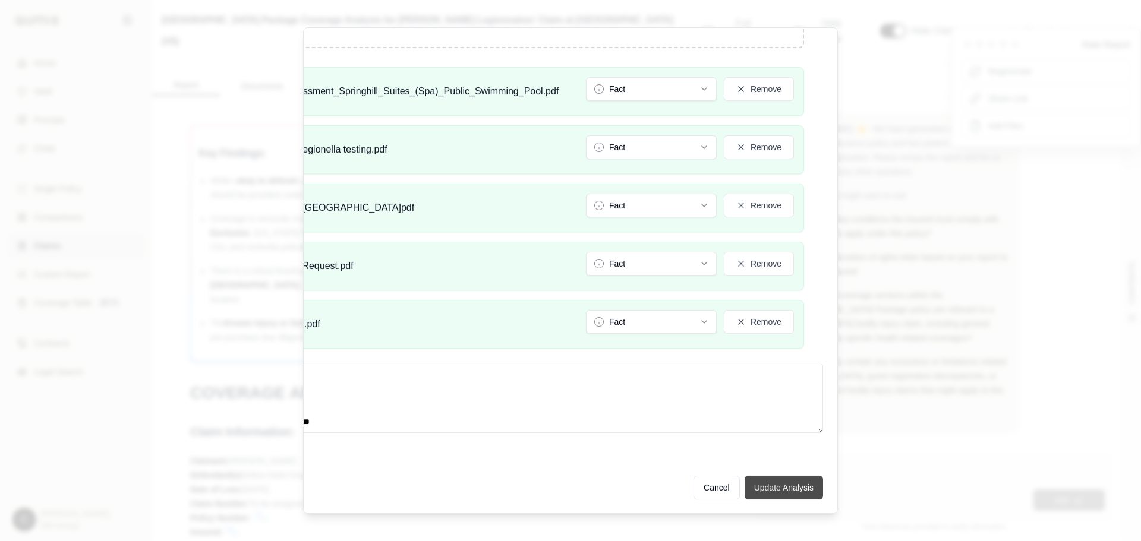
click at [768, 478] on button "Update Analysis" at bounding box center [784, 488] width 78 height 24
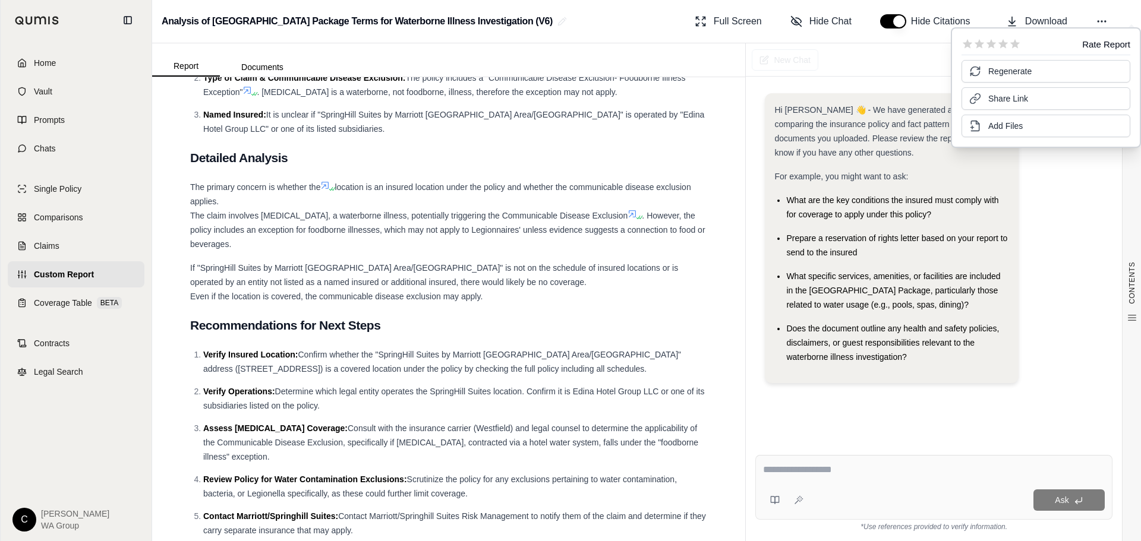
scroll to position [1281, 0]
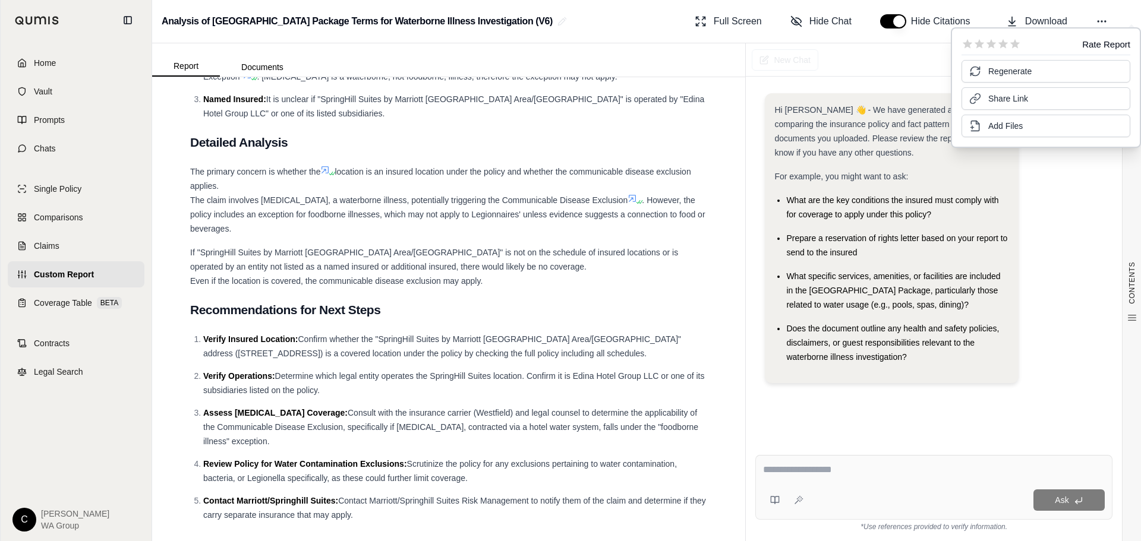
click at [532, 273] on div "If "SpringHill Suites by Marriott Rochester Mayo Clinic Area/Saint Mary's" is n…" at bounding box center [448, 266] width 517 height 43
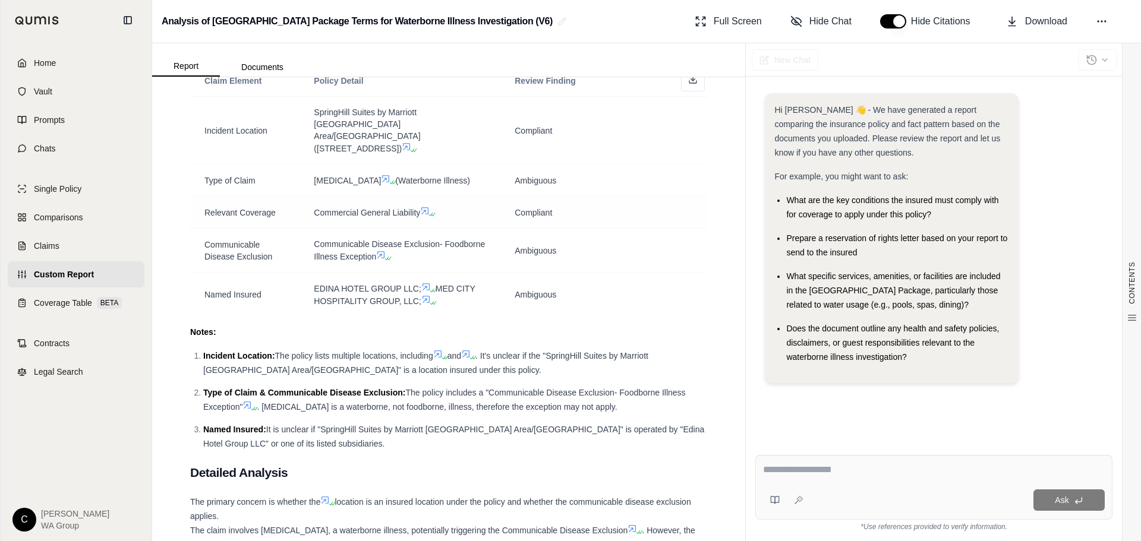
scroll to position [865, 0]
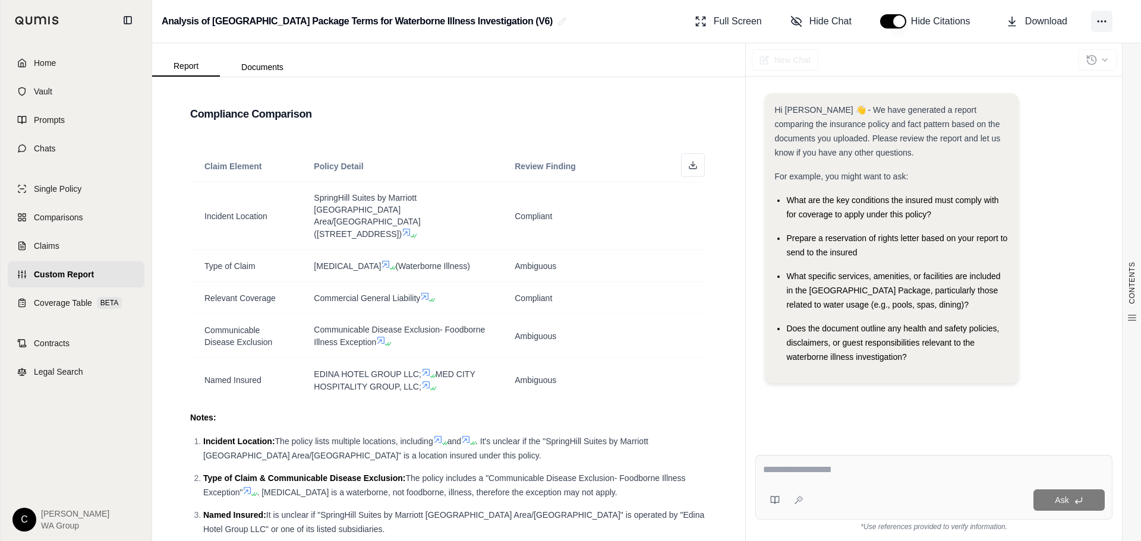
click at [1097, 19] on icon at bounding box center [1102, 21] width 12 height 12
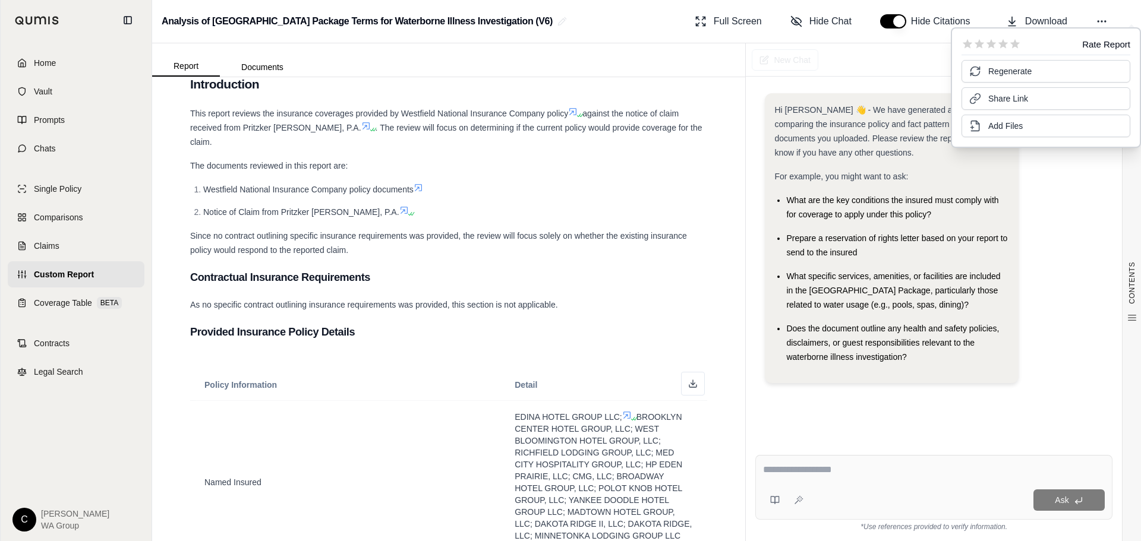
scroll to position [0, 0]
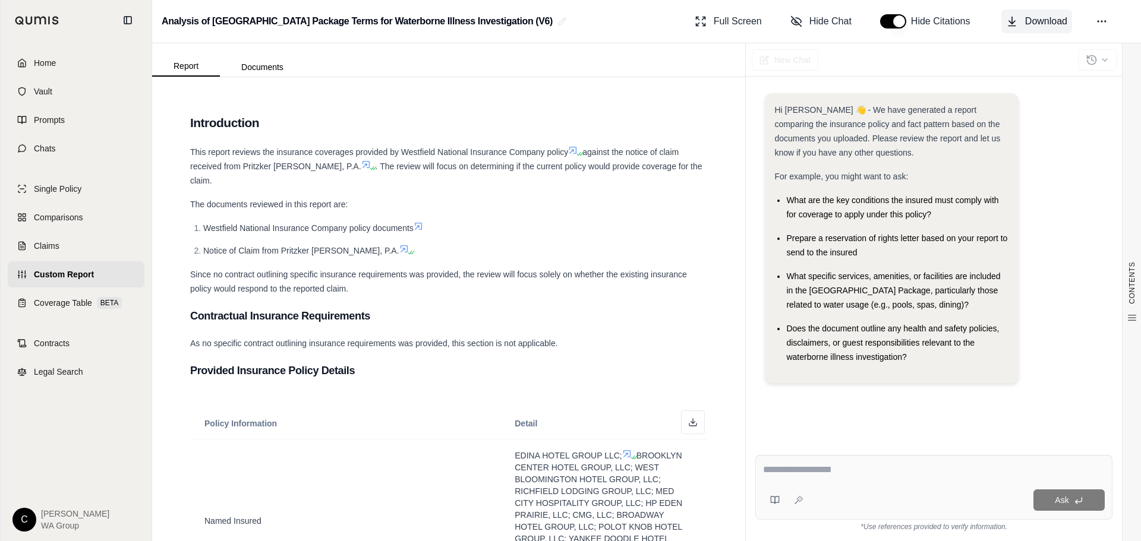
click at [1031, 17] on span "Download" at bounding box center [1046, 21] width 42 height 14
click at [644, 46] on div "Report Documents" at bounding box center [448, 59] width 593 height 33
click at [1096, 17] on icon at bounding box center [1102, 21] width 12 height 12
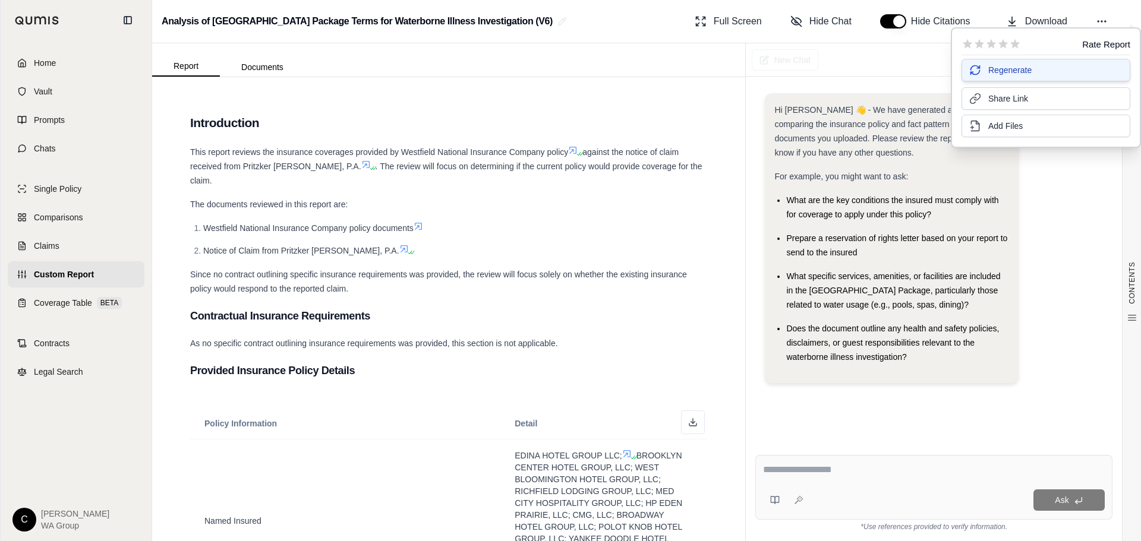
click at [1001, 65] on span "Regenerate" at bounding box center [1009, 70] width 43 height 12
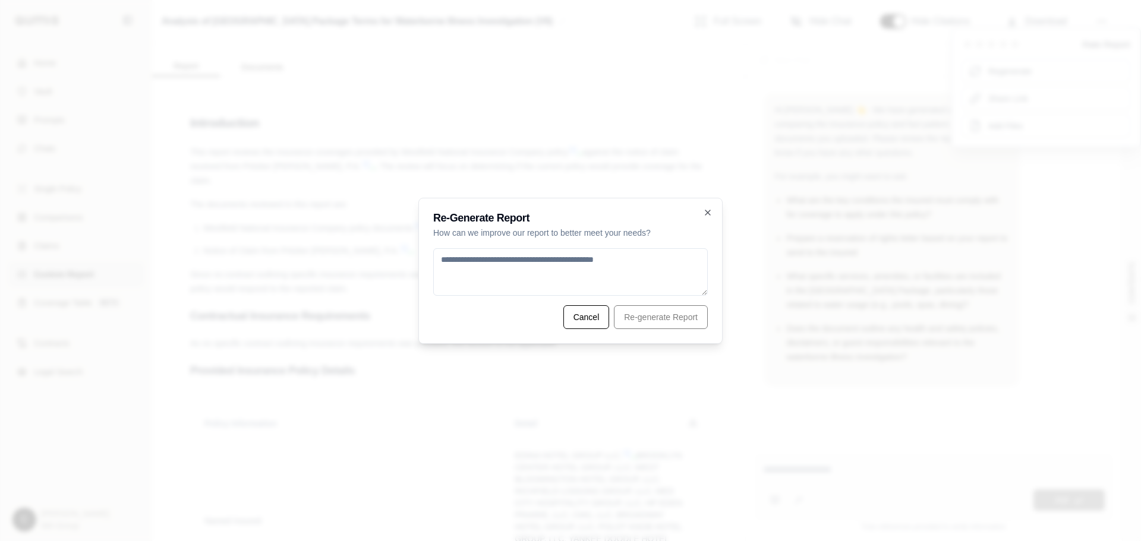
click at [447, 264] on textarea at bounding box center [570, 272] width 275 height 48
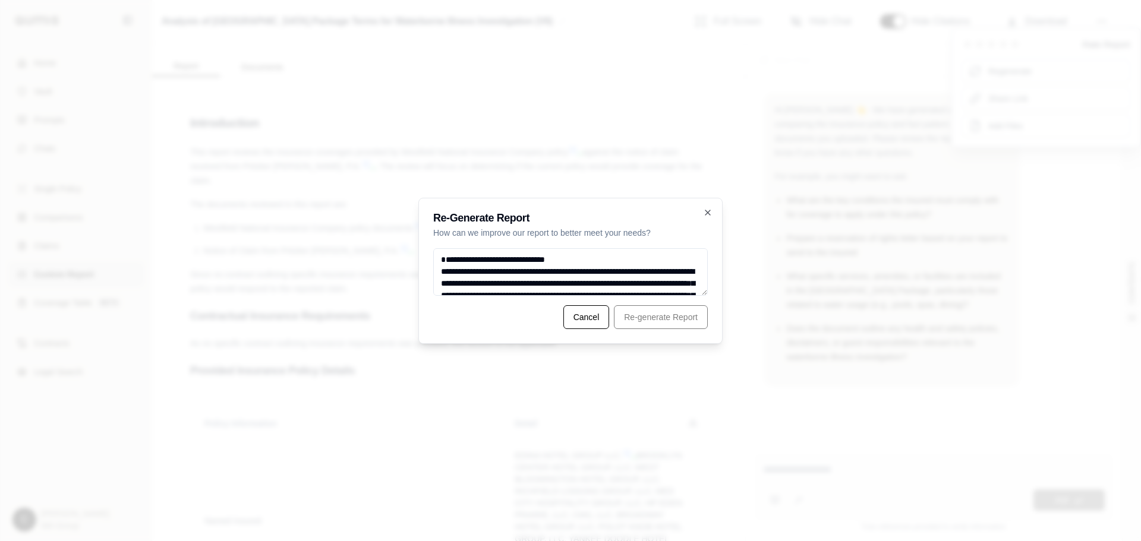
scroll to position [255, 0]
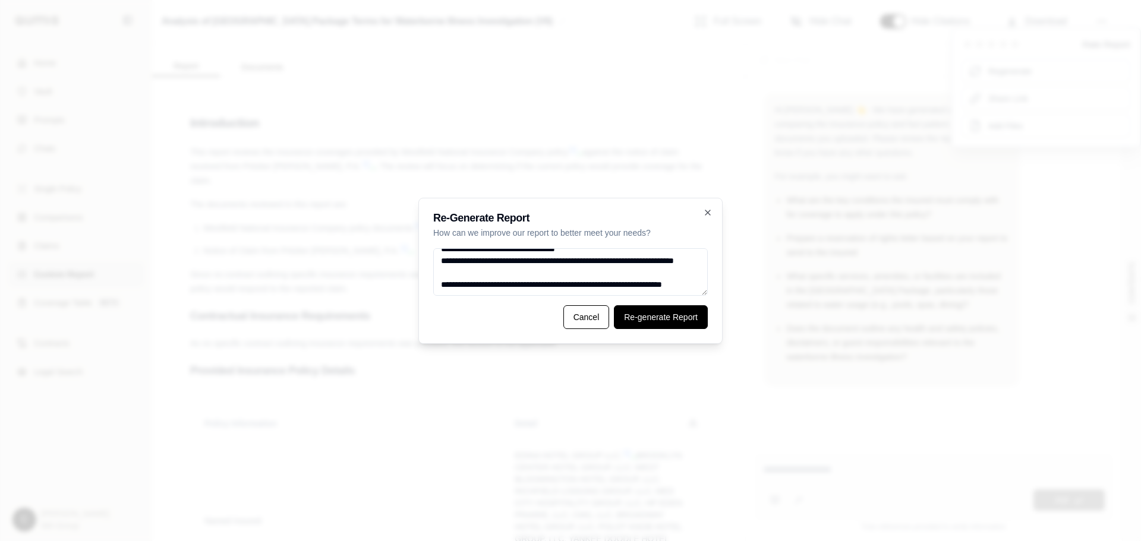
type textarea "**********"
click at [669, 321] on button "Re-generate Report" at bounding box center [661, 317] width 94 height 24
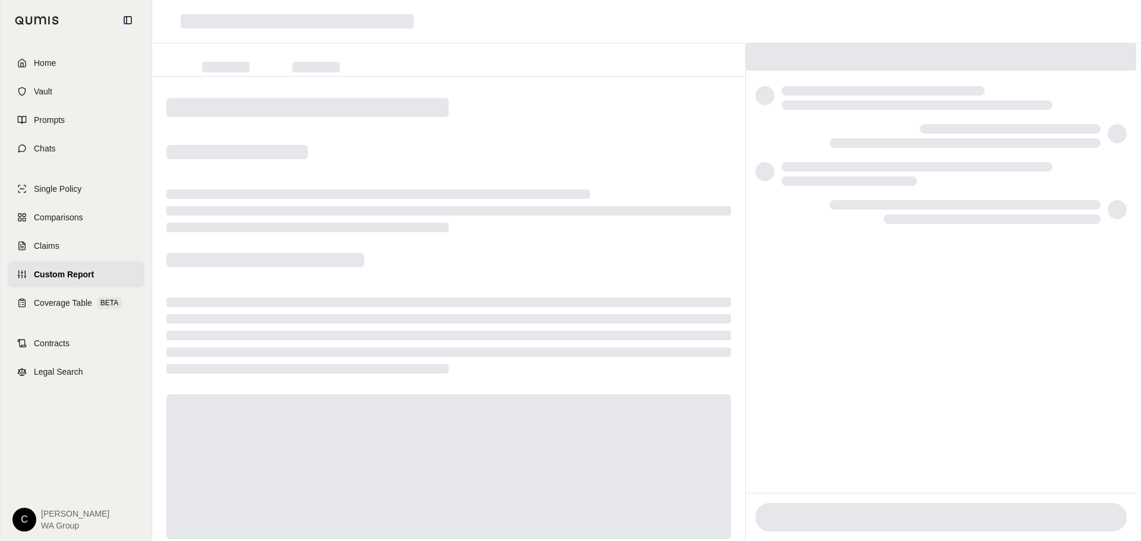
click at [318, 63] on div at bounding box center [316, 67] width 48 height 11
click at [55, 61] on span "Home" at bounding box center [45, 63] width 22 height 12
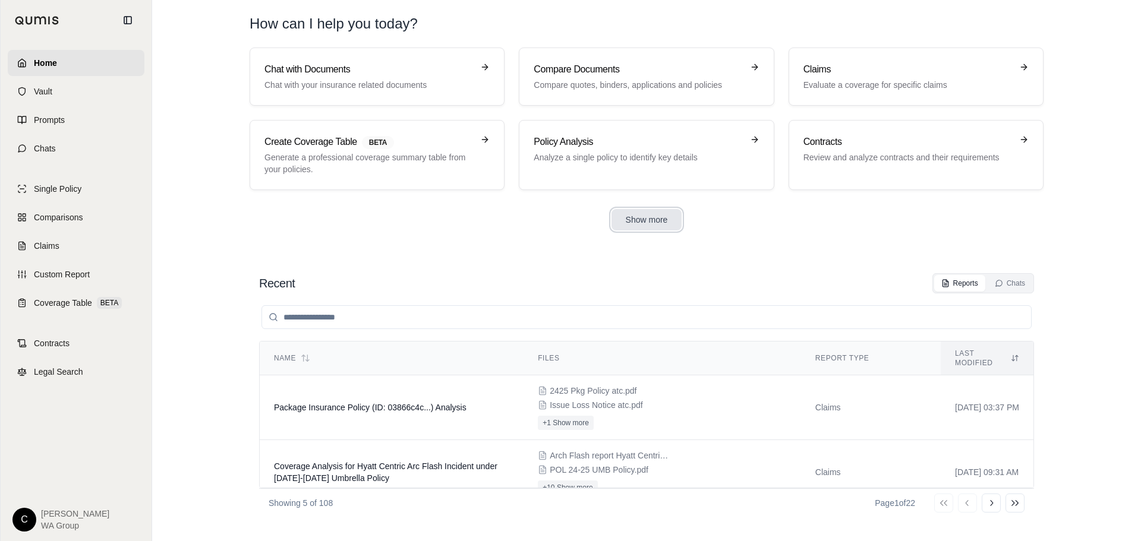
click at [639, 226] on button "Show more" at bounding box center [647, 219] width 71 height 21
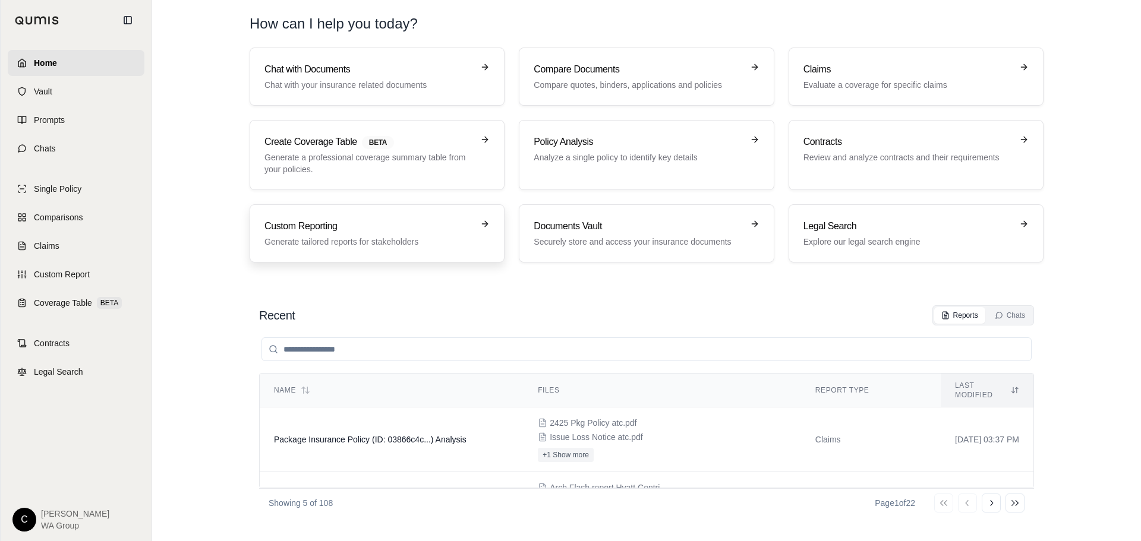
click at [316, 229] on h3 "Custom Reporting" at bounding box center [368, 226] width 209 height 14
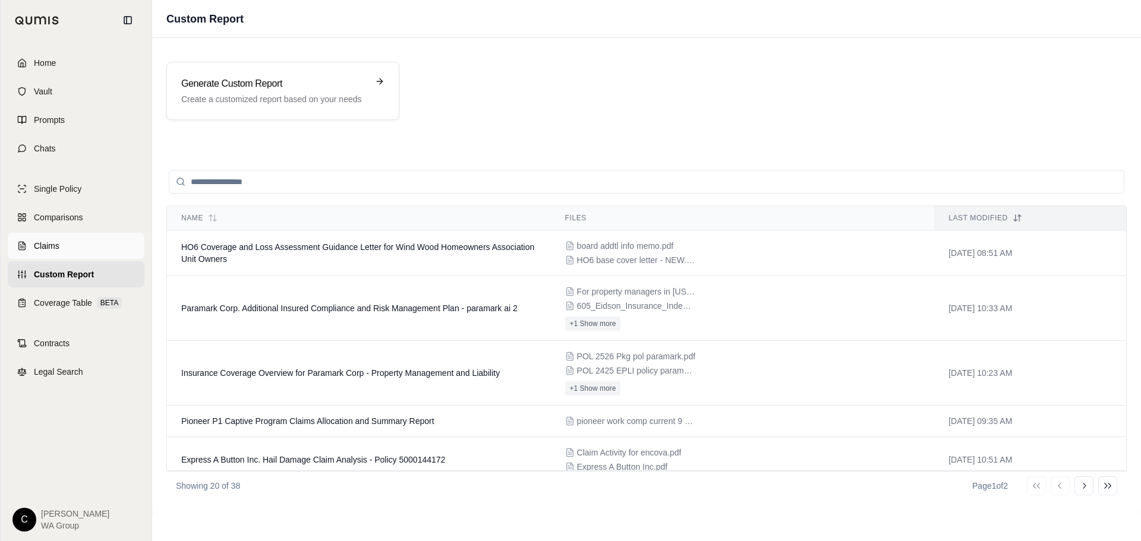
click at [68, 251] on link "Claims" at bounding box center [76, 246] width 137 height 26
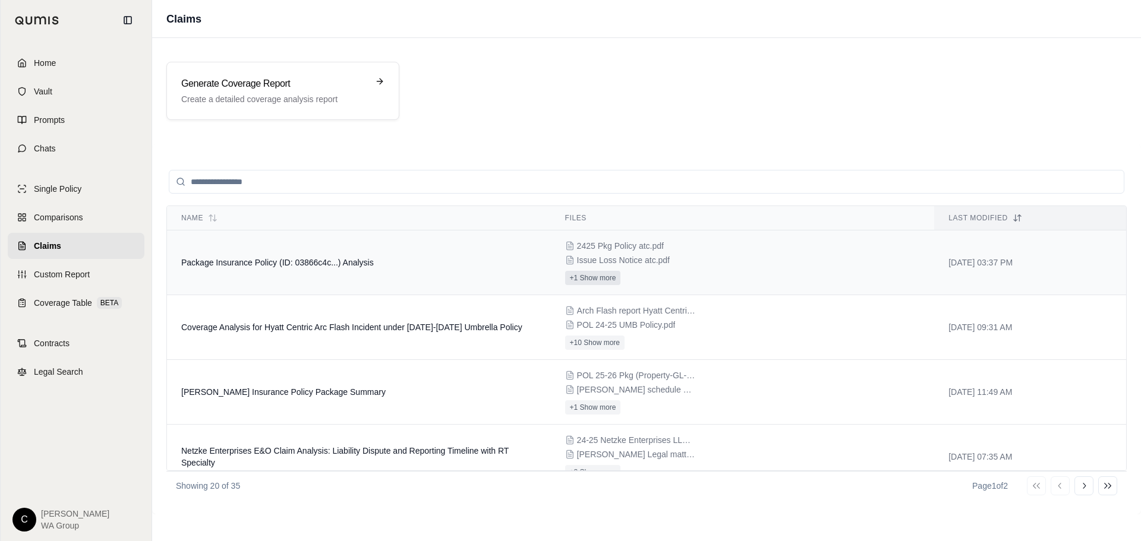
click at [593, 281] on button "+1 Show more" at bounding box center [593, 278] width 56 height 14
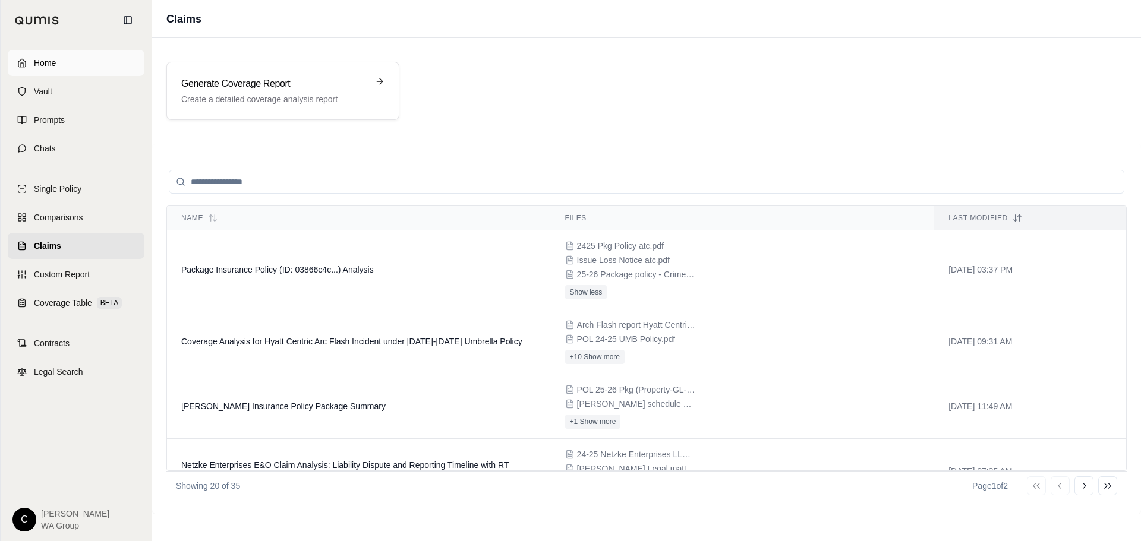
click at [57, 62] on link "Home" at bounding box center [76, 63] width 137 height 26
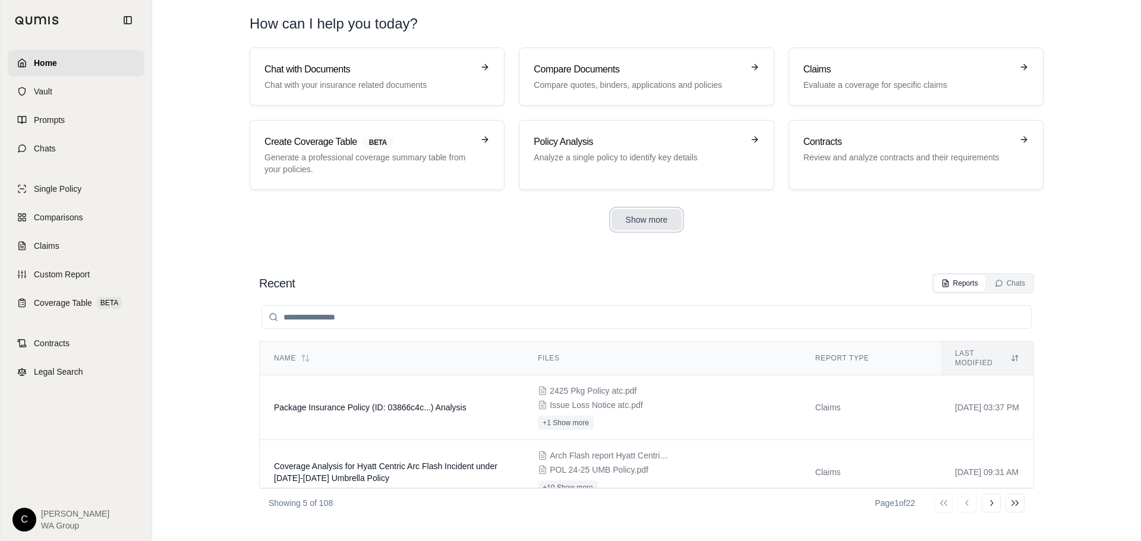
click at [645, 218] on button "Show more" at bounding box center [647, 219] width 71 height 21
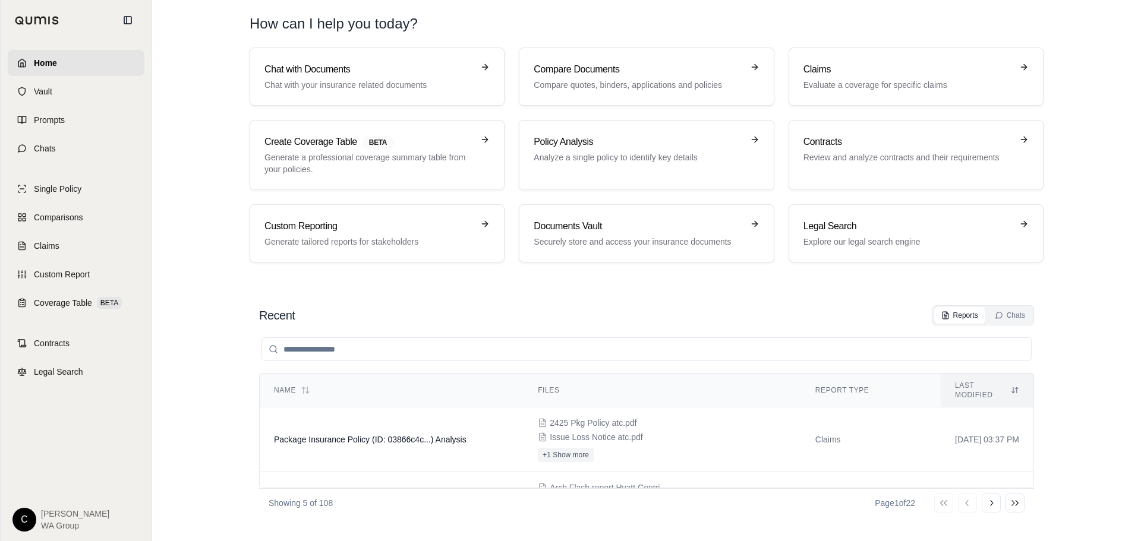
click at [429, 356] on input "search" at bounding box center [647, 350] width 770 height 24
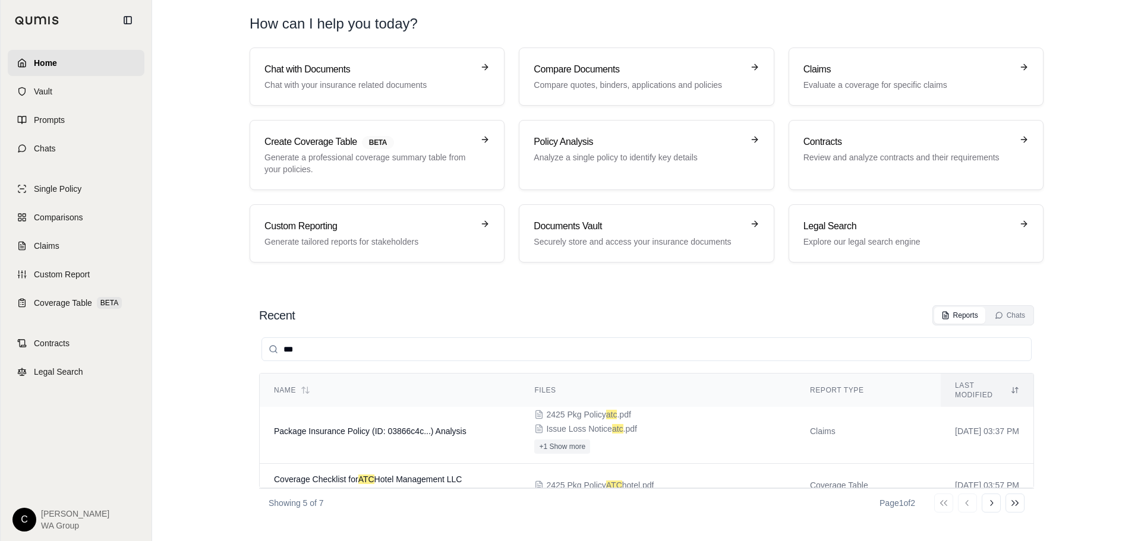
scroll to position [17, 0]
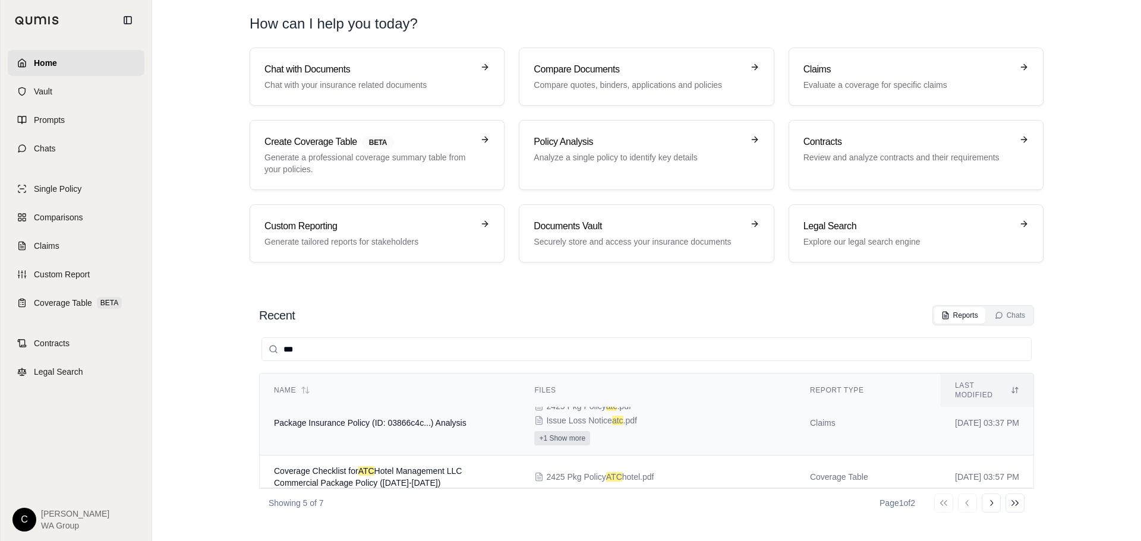
type input "***"
click at [540, 431] on button "+1 Show more" at bounding box center [562, 438] width 56 height 14
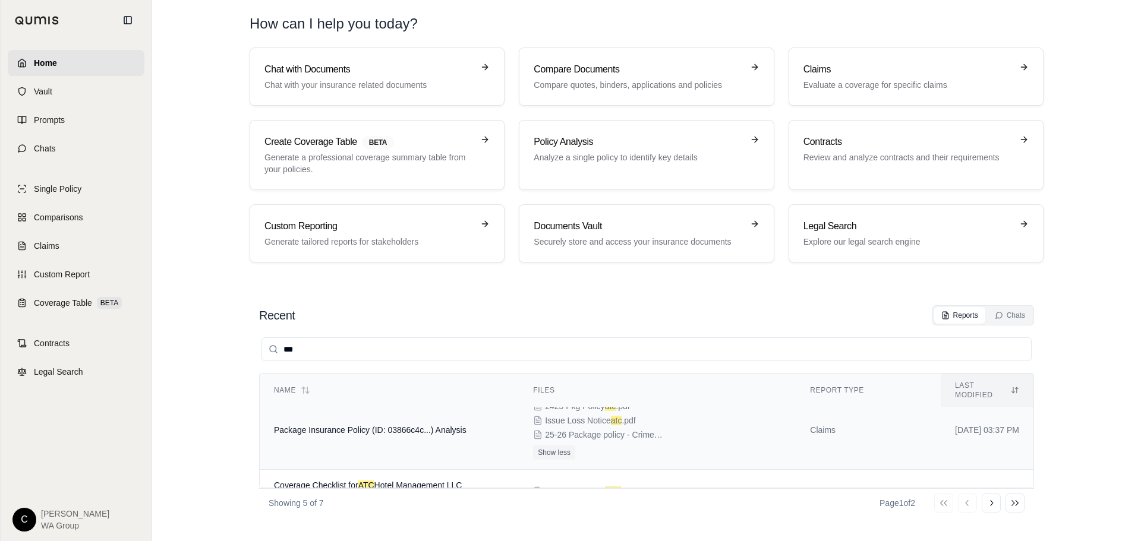
click at [405, 426] on span "Package Insurance Policy (ID: 03866c4c...) Analysis" at bounding box center [370, 431] width 193 height 10
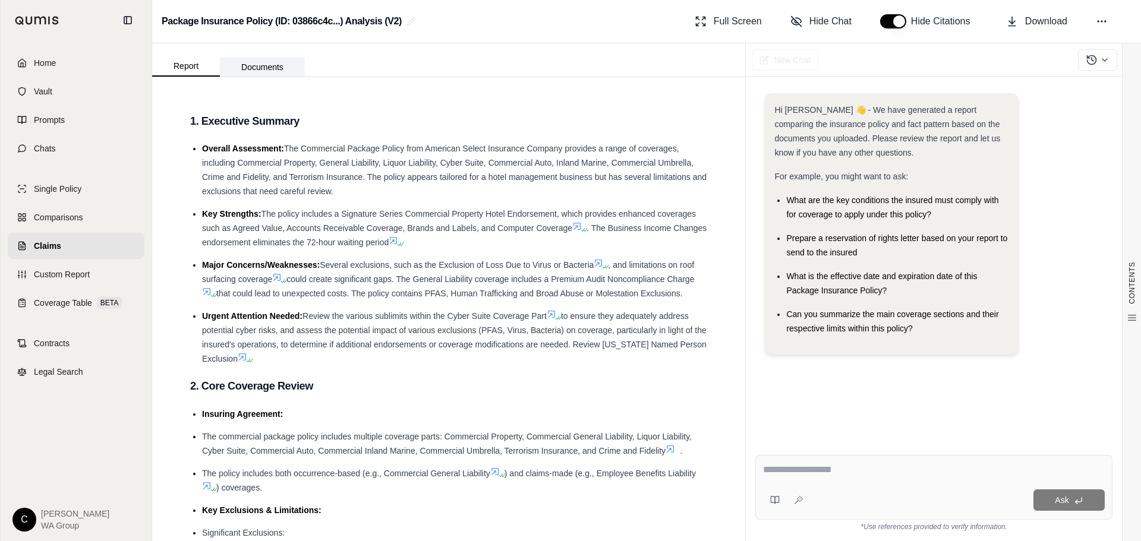
click at [266, 63] on button "Documents" at bounding box center [262, 67] width 85 height 19
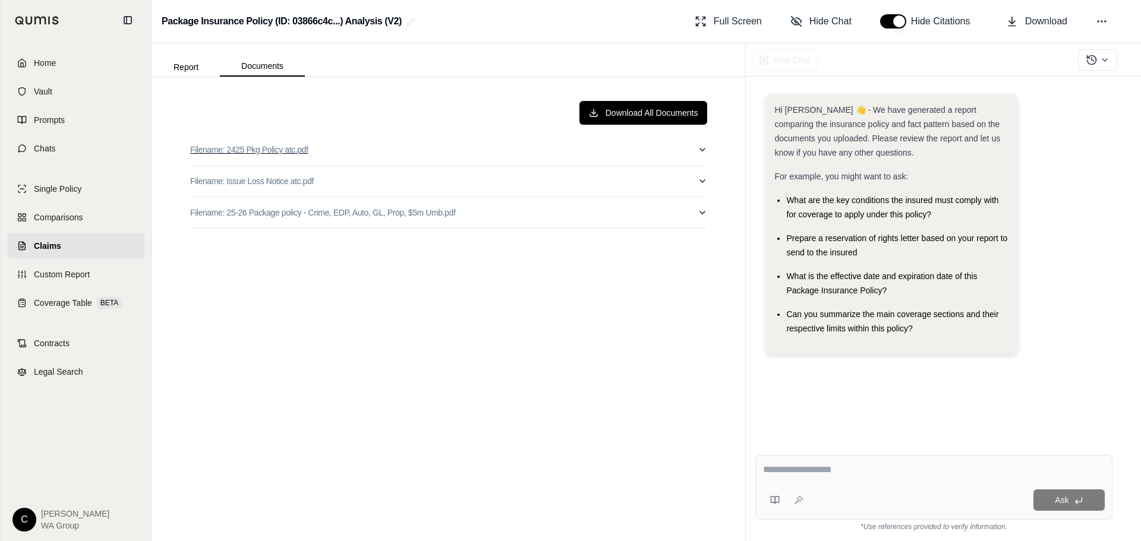
click at [705, 152] on icon "button" at bounding box center [703, 150] width 10 height 10
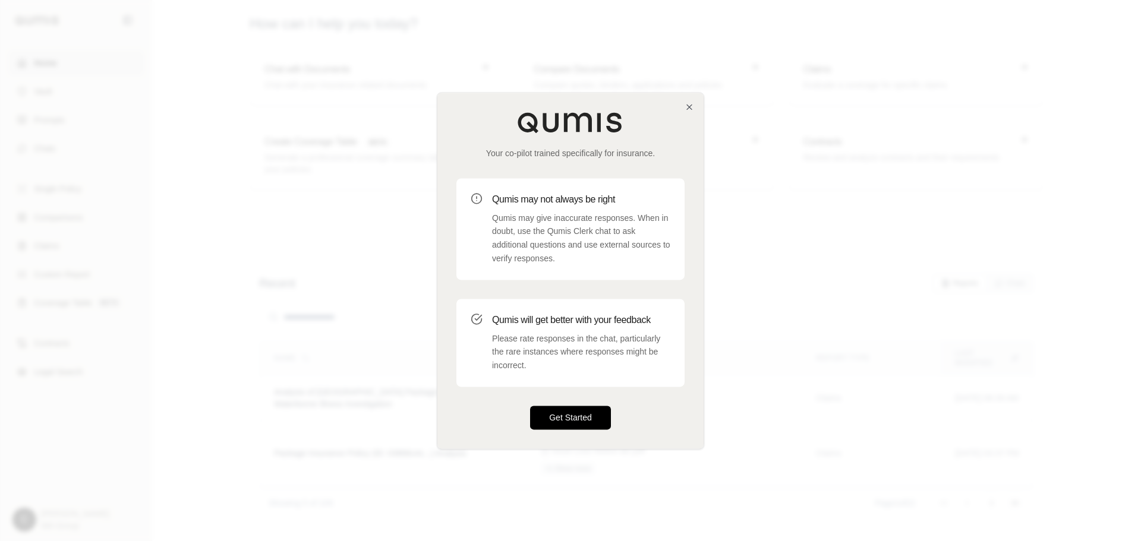
click at [585, 421] on button "Get Started" at bounding box center [570, 418] width 81 height 24
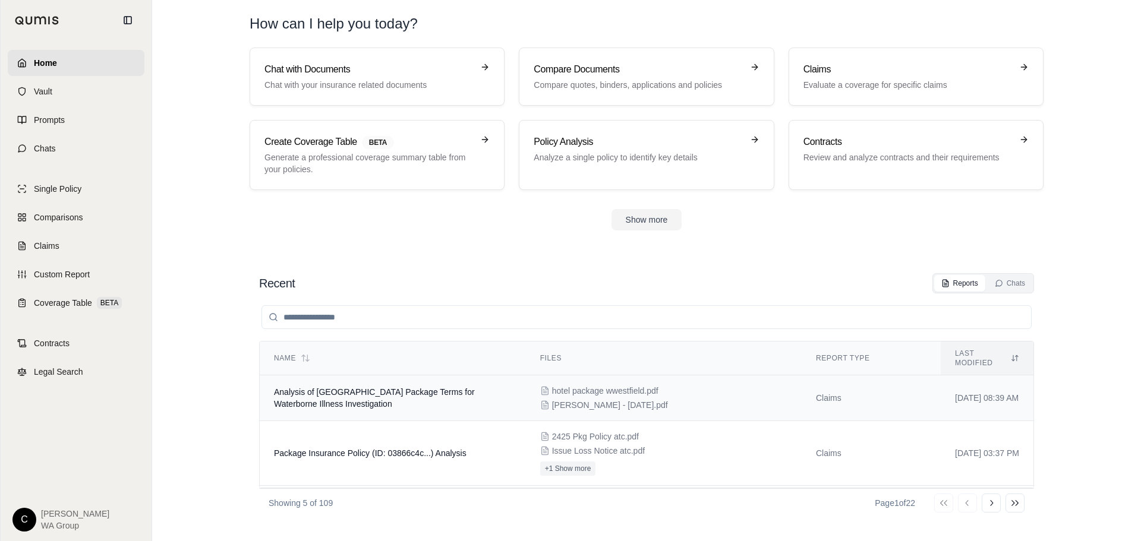
click at [363, 395] on td "Analysis of [GEOGRAPHIC_DATA] Package Terms for Waterborne Illness Investigation" at bounding box center [393, 399] width 266 height 46
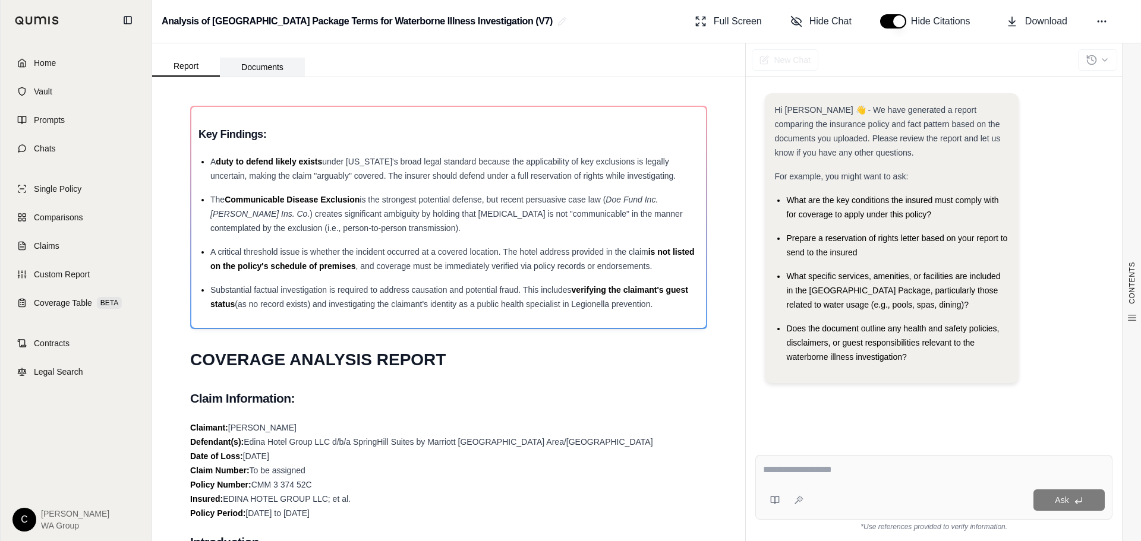
click at [254, 61] on button "Documents" at bounding box center [262, 67] width 85 height 19
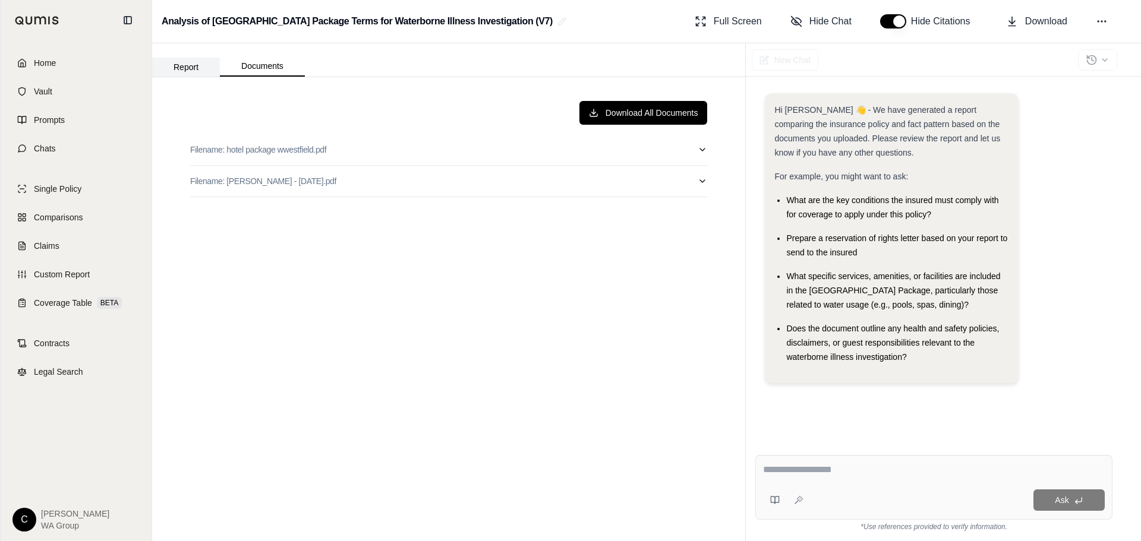
click at [172, 67] on button "Report" at bounding box center [186, 67] width 68 height 19
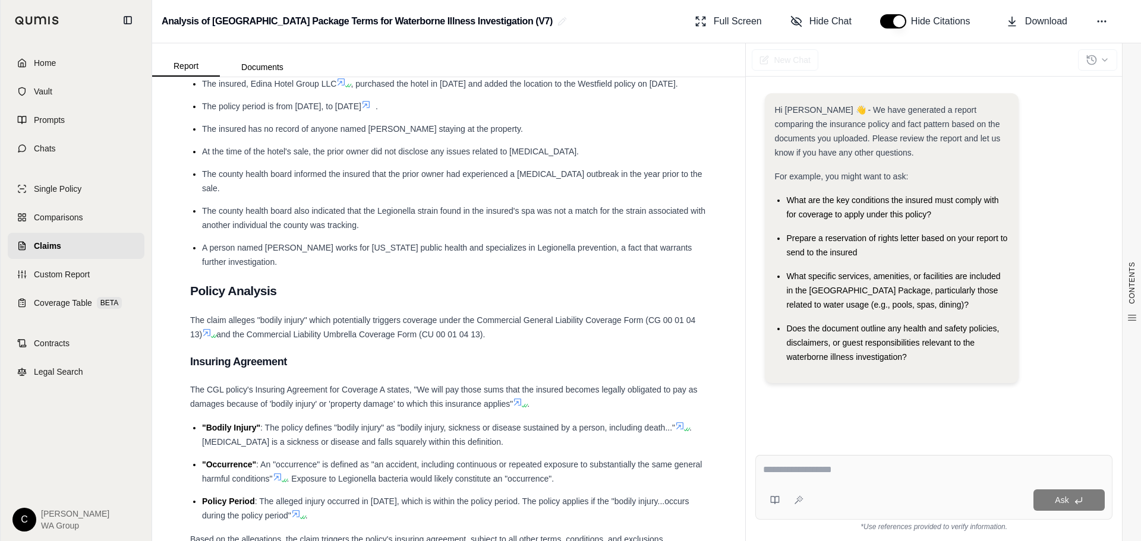
scroll to position [773, 0]
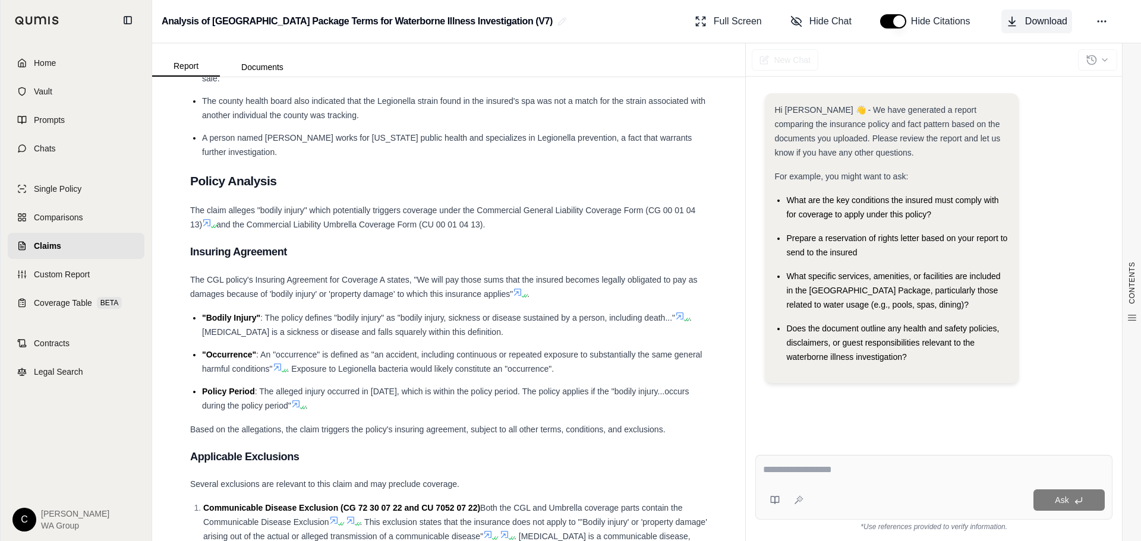
click at [1027, 26] on span "Download" at bounding box center [1046, 21] width 42 height 14
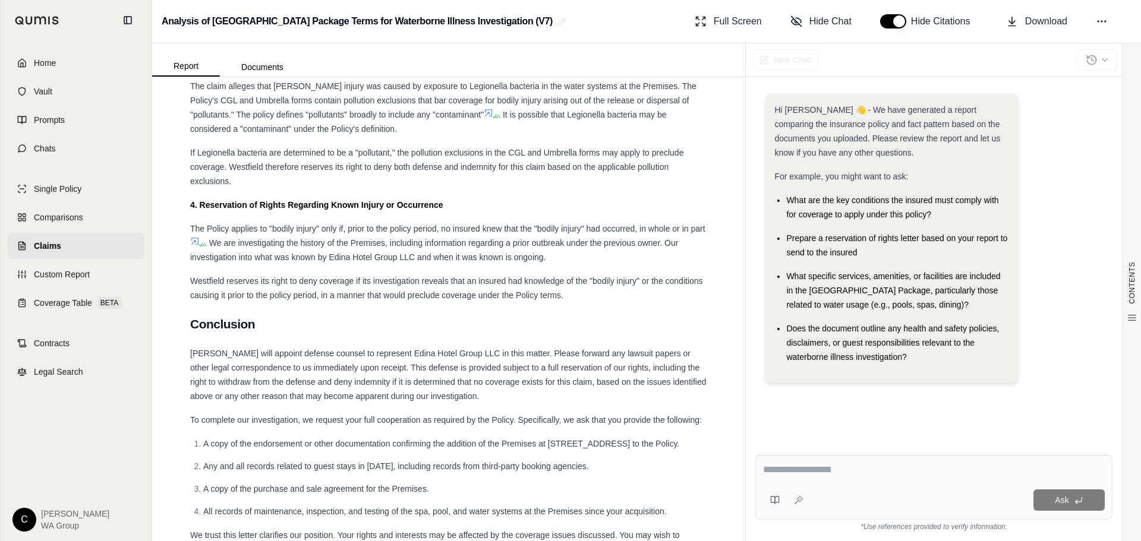
scroll to position [6060, 0]
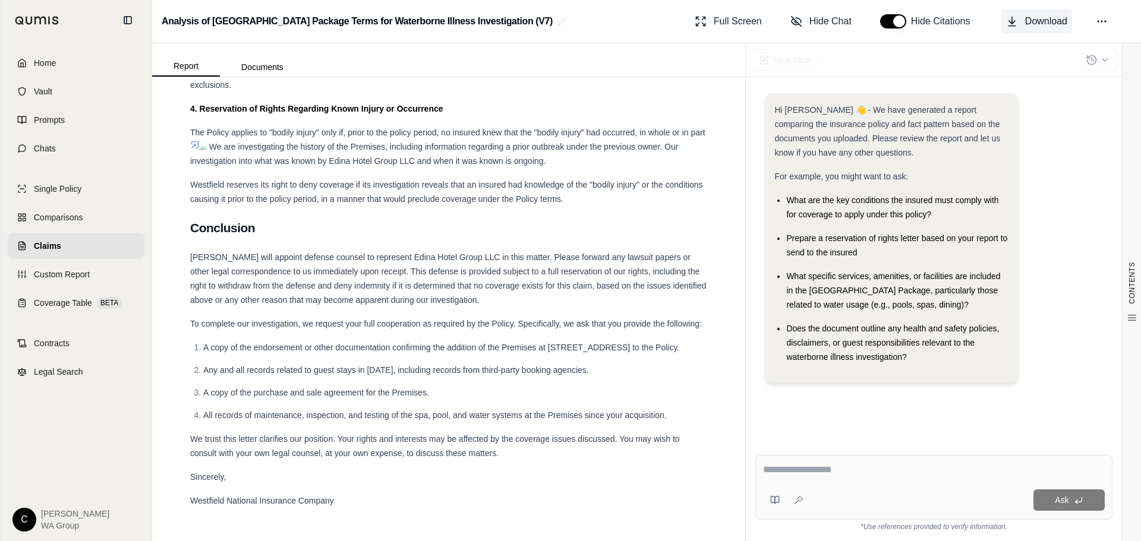
click at [1038, 15] on span "Download" at bounding box center [1046, 21] width 42 height 14
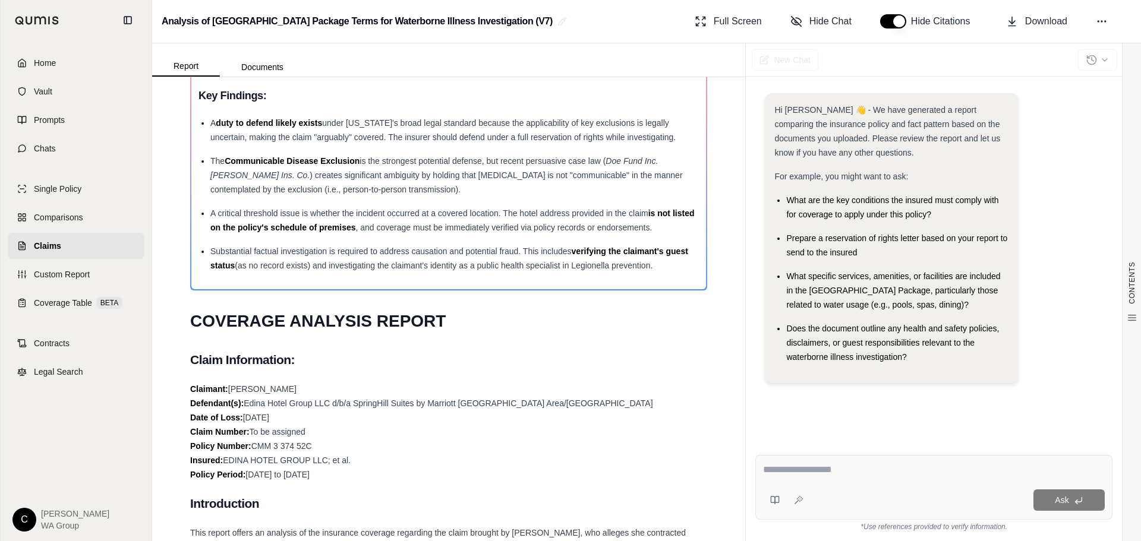
scroll to position [0, 0]
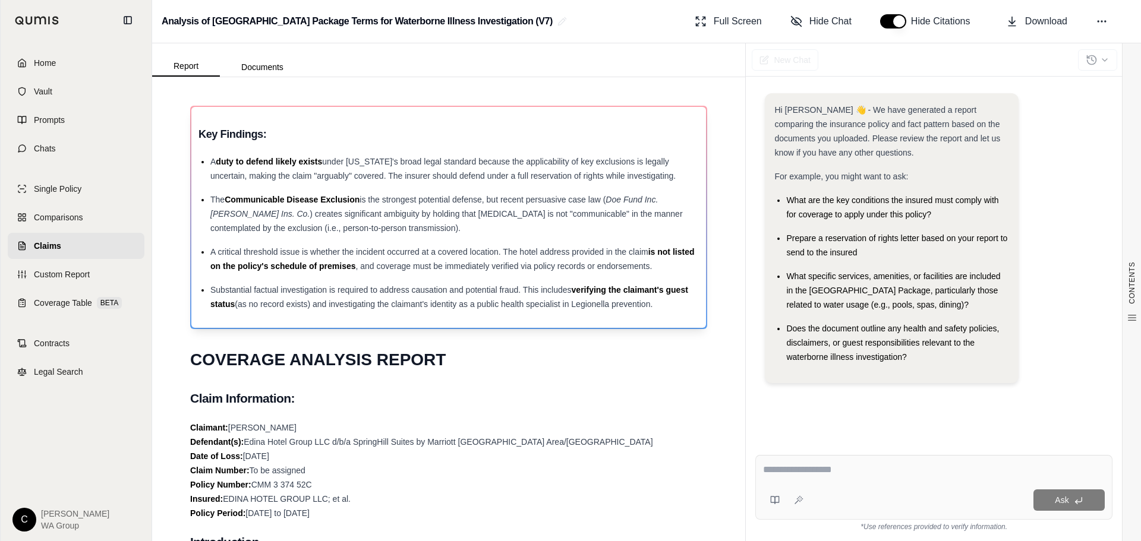
drag, startPoint x: 467, startPoint y: 225, endPoint x: 210, endPoint y: 203, distance: 258.3
click at [210, 203] on ul "A duty to defend likely exists under [US_STATE]'s broad legal standard because …" at bounding box center [449, 233] width 500 height 157
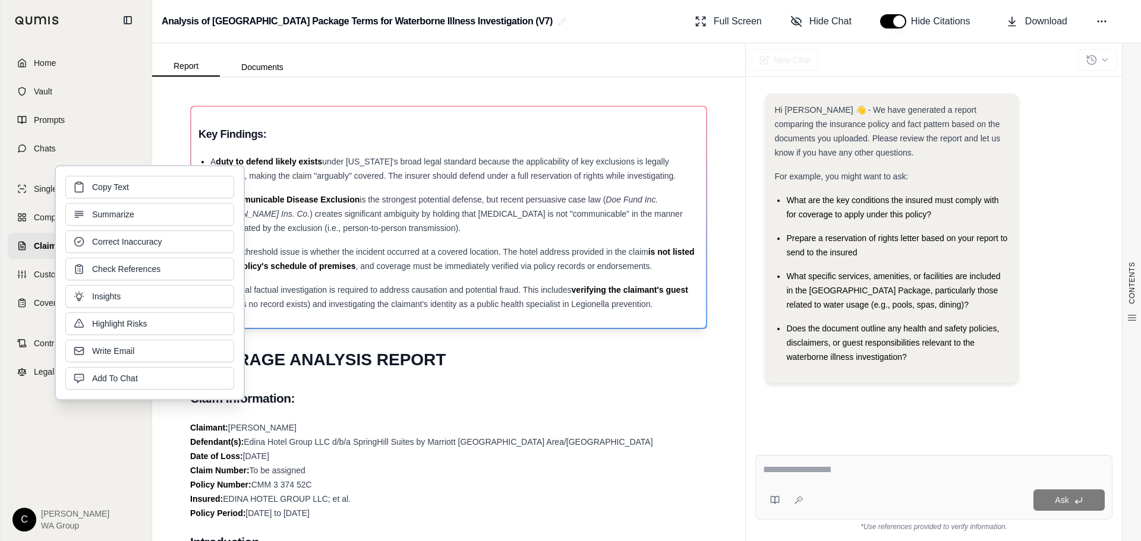
copy div "The Communicable Disease Exclusion is the strongest potential defense, but rece…"
click at [542, 410] on h2 "Claim Information:" at bounding box center [448, 398] width 517 height 25
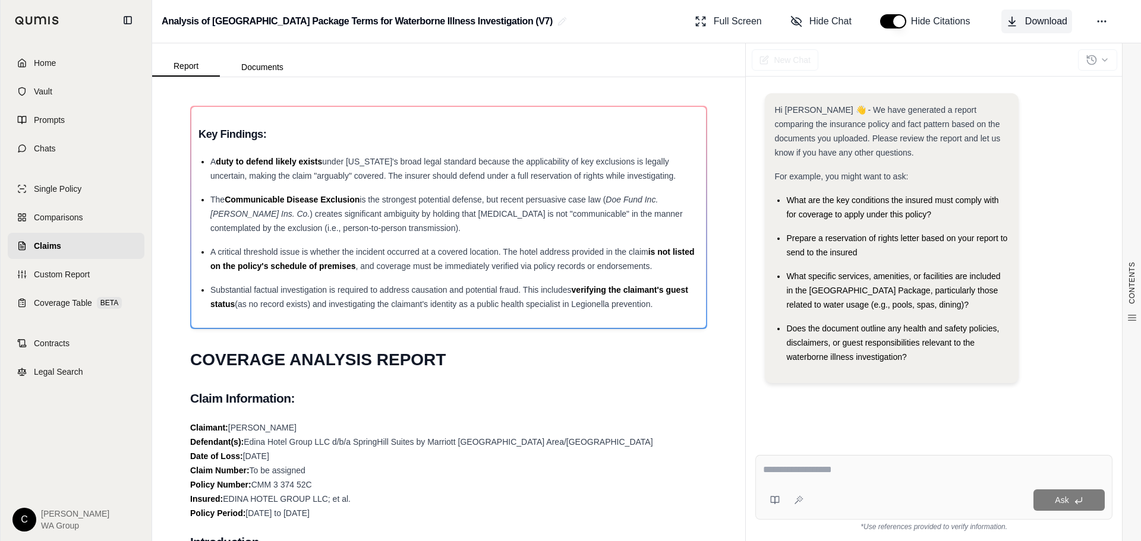
click at [1043, 18] on span "Download" at bounding box center [1046, 21] width 42 height 14
click at [1111, 21] on button at bounding box center [1101, 21] width 21 height 21
